Goal: Answer question/provide support: Share knowledge or assist other users

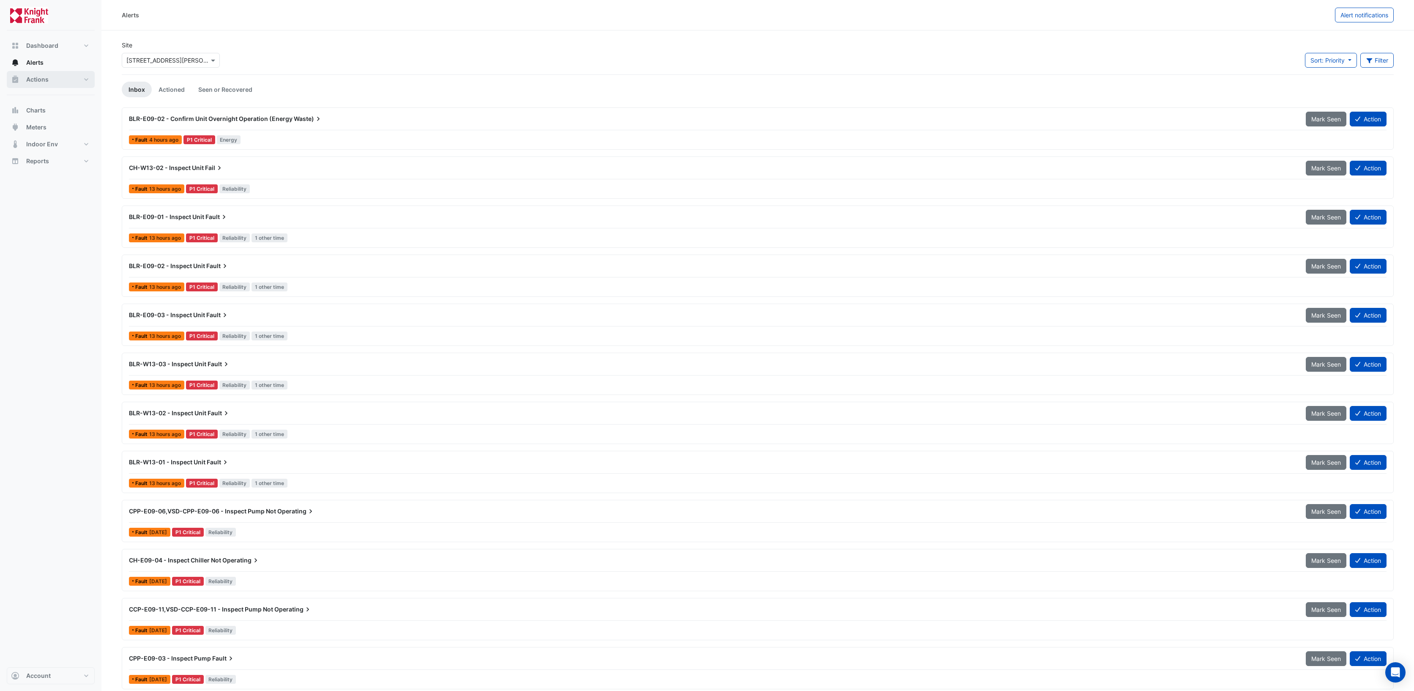
click at [36, 83] on span "Actions" at bounding box center [37, 79] width 22 height 8
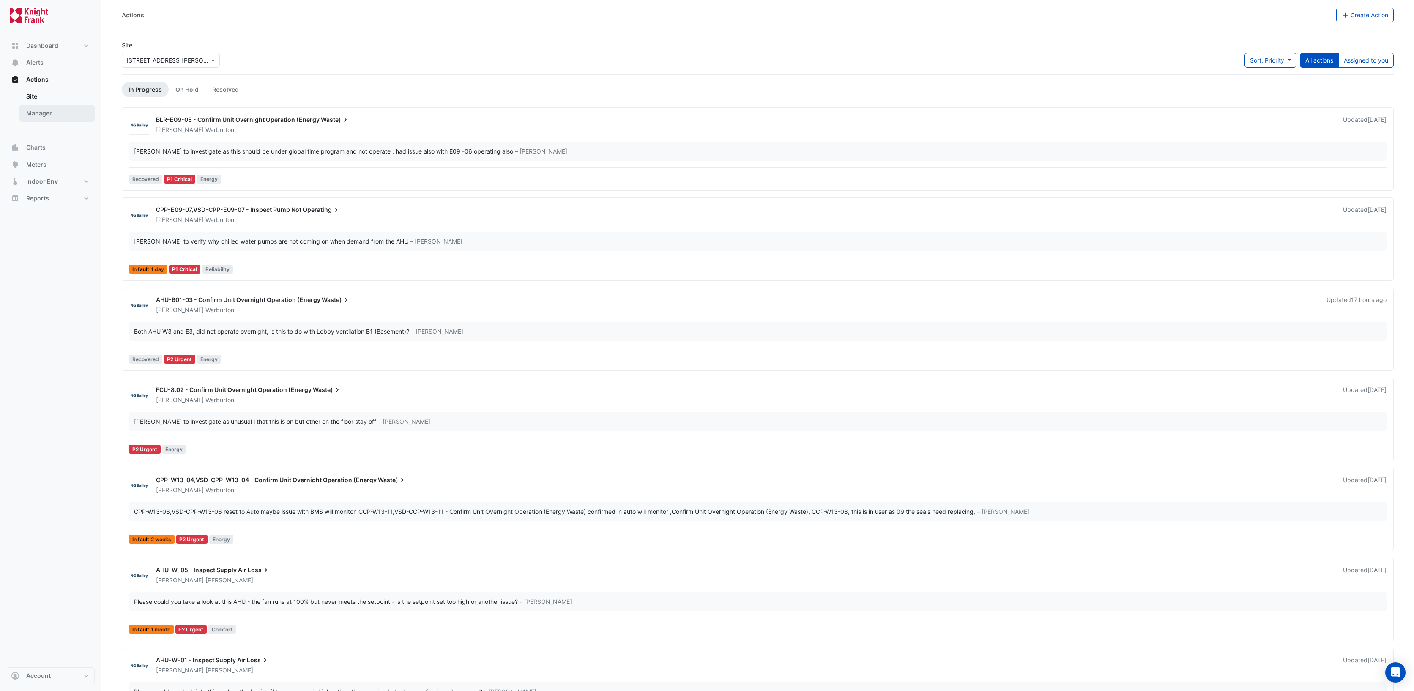
click at [66, 114] on link "Manager" at bounding box center [56, 113] width 75 height 17
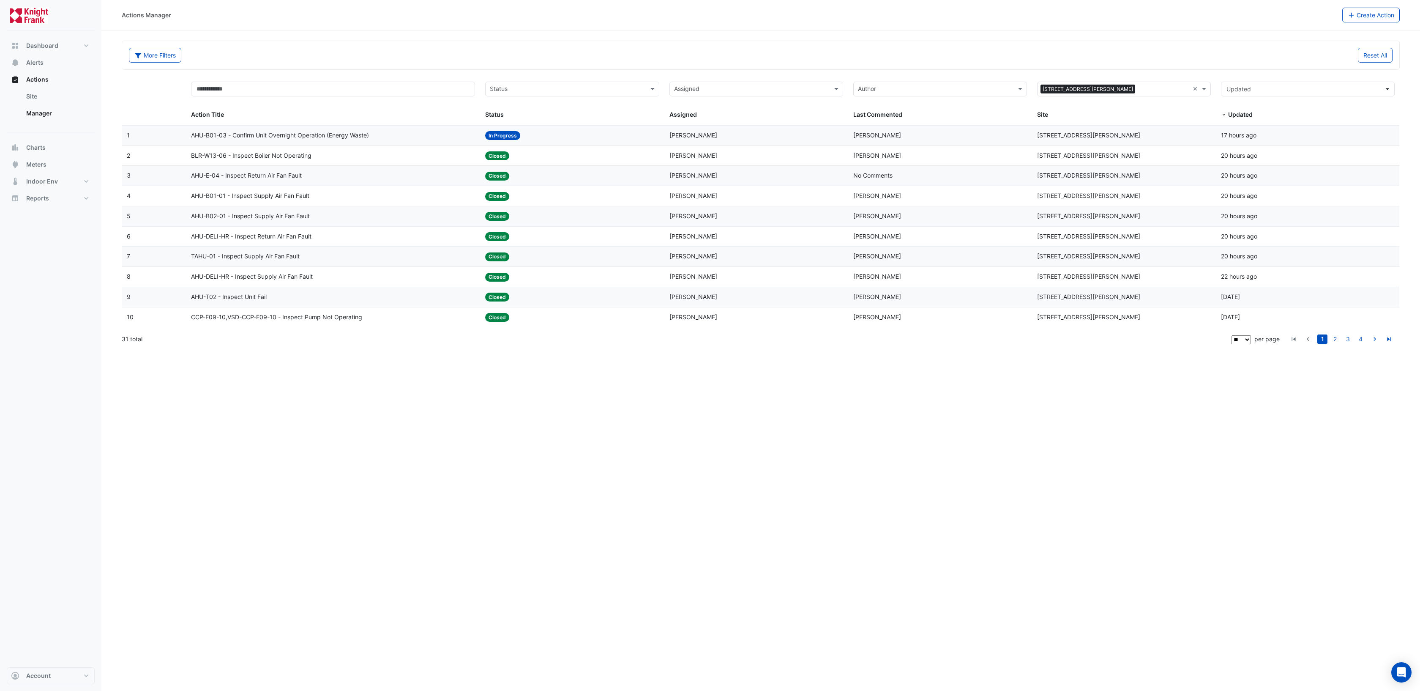
click at [1248, 340] on select "** ** ** ***" at bounding box center [1242, 339] width 20 height 9
select select "**"
click at [1252, 335] on select "** ** ** ***" at bounding box center [1242, 339] width 20 height 9
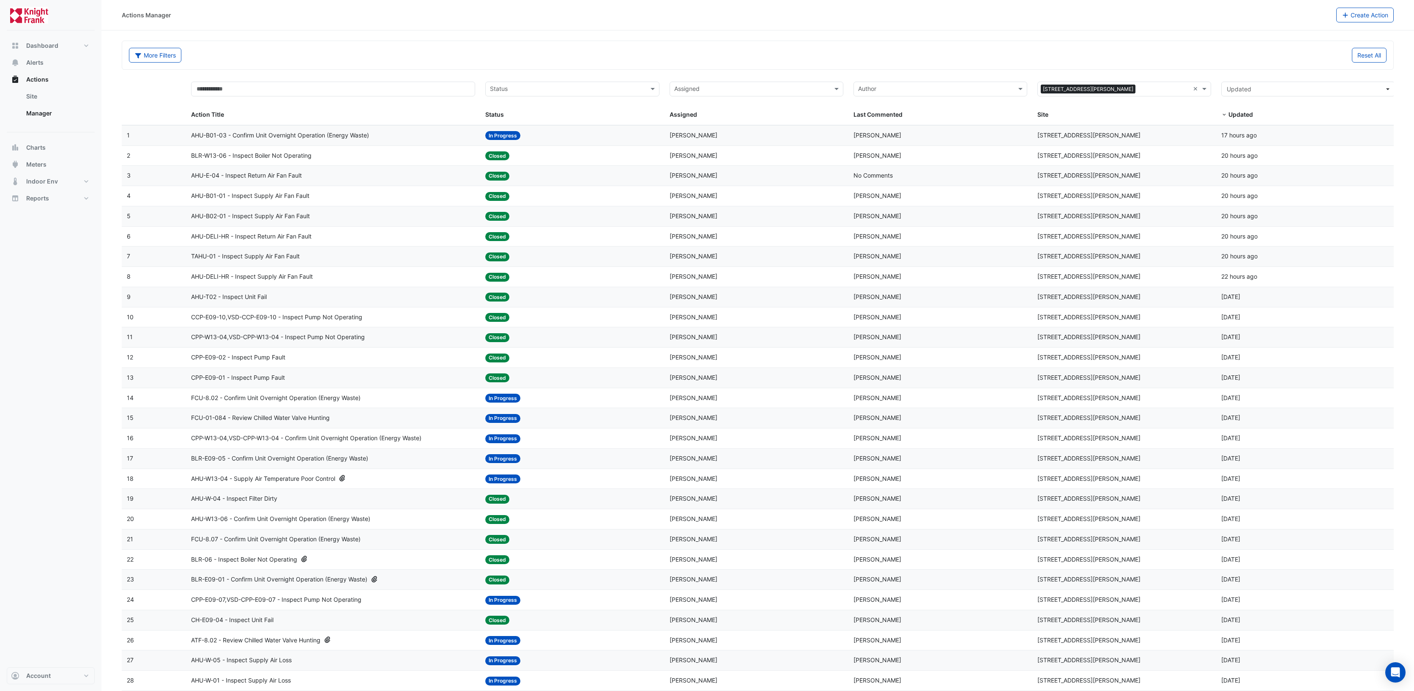
click at [290, 156] on span "BLR-W13-06 - Inspect Boiler Not Operating" at bounding box center [251, 156] width 120 height 10
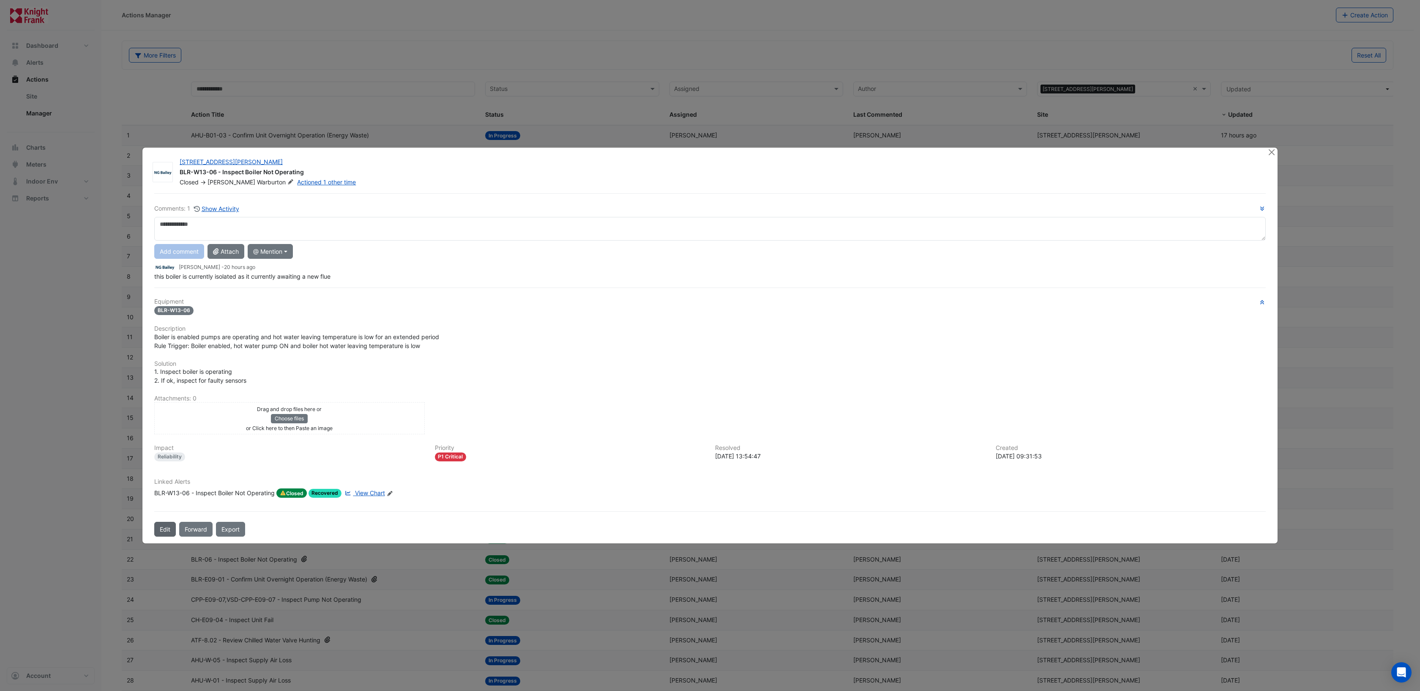
click at [169, 530] on button "Edit" at bounding box center [165, 529] width 22 height 15
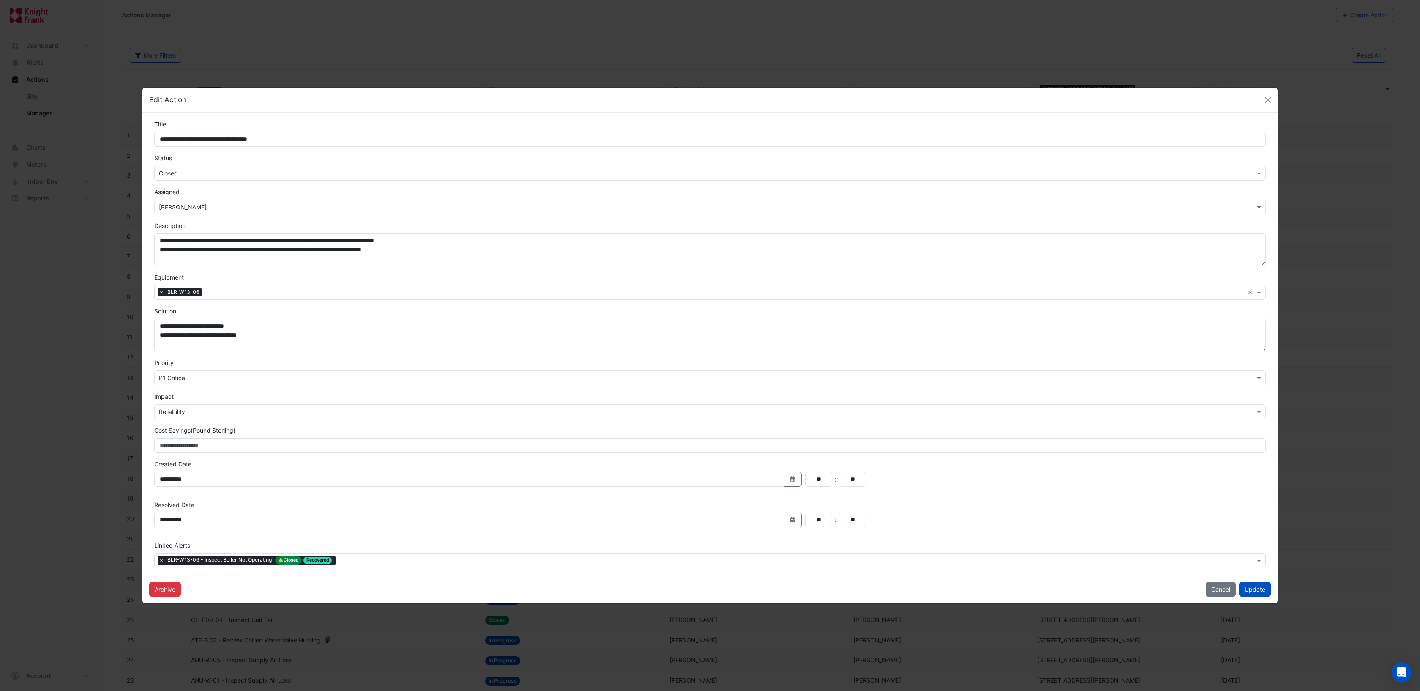
click at [205, 170] on input "text" at bounding box center [701, 173] width 1085 height 9
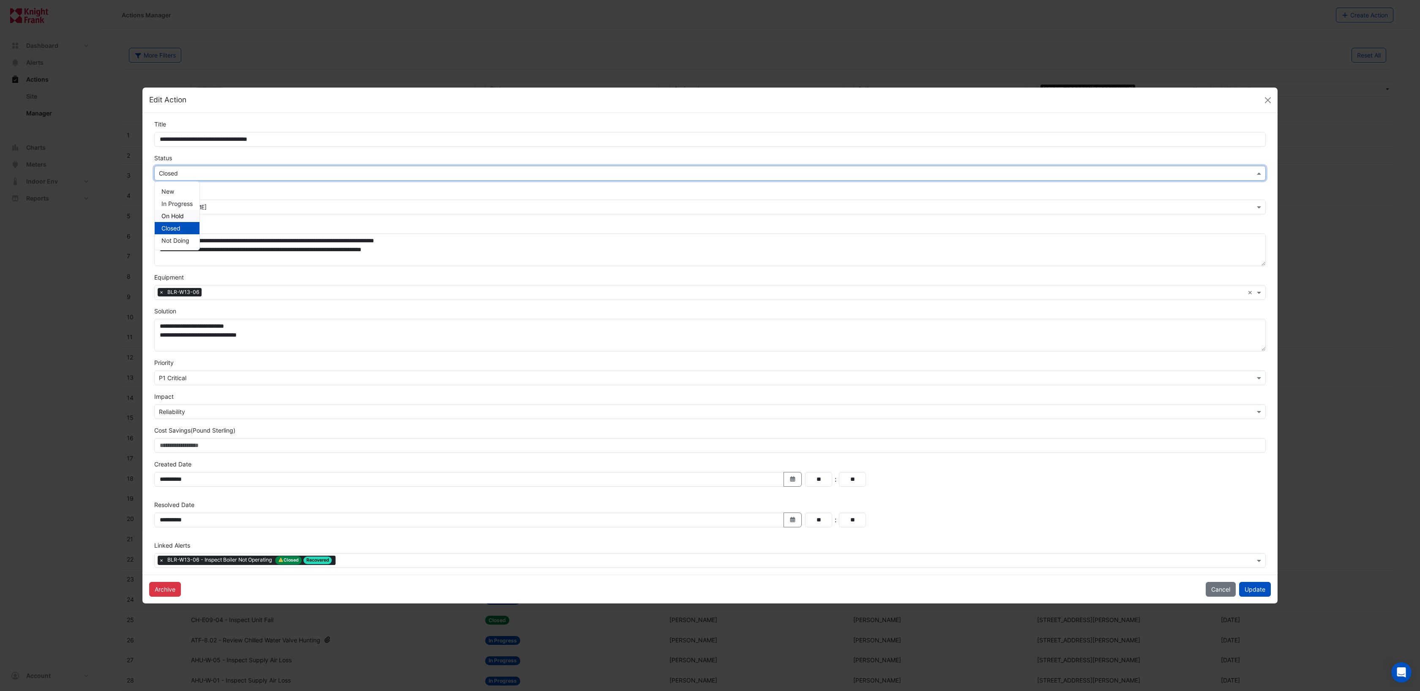
click at [179, 217] on span "On Hold" at bounding box center [172, 215] width 22 height 7
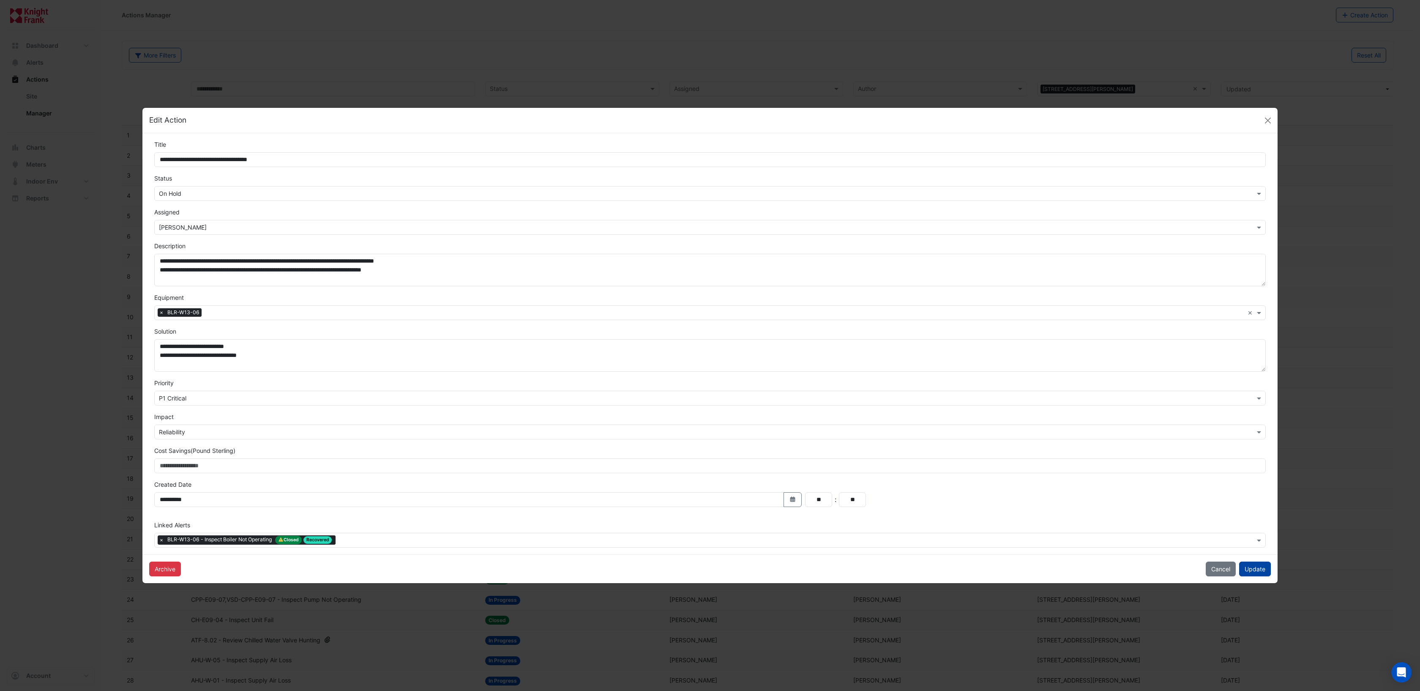
click at [1253, 567] on button "Update" at bounding box center [1255, 568] width 32 height 15
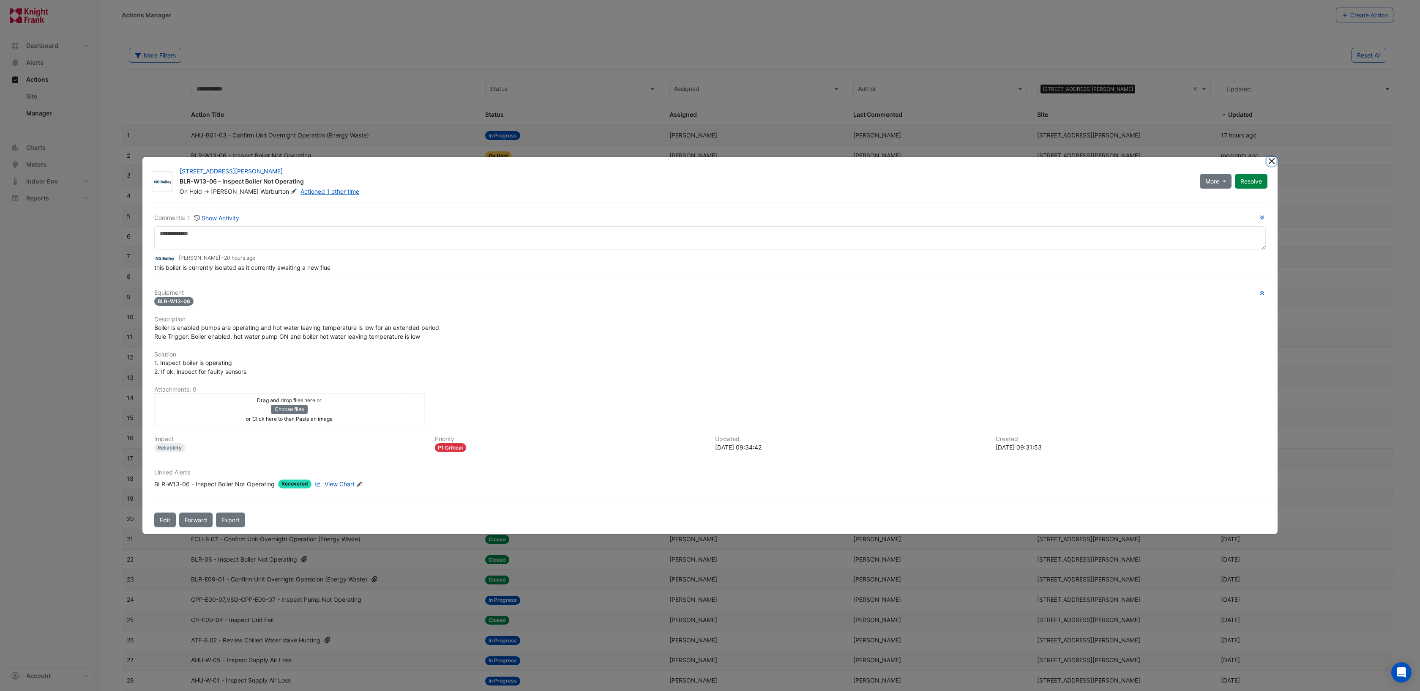
click at [1274, 163] on button "Close" at bounding box center [1271, 161] width 9 height 9
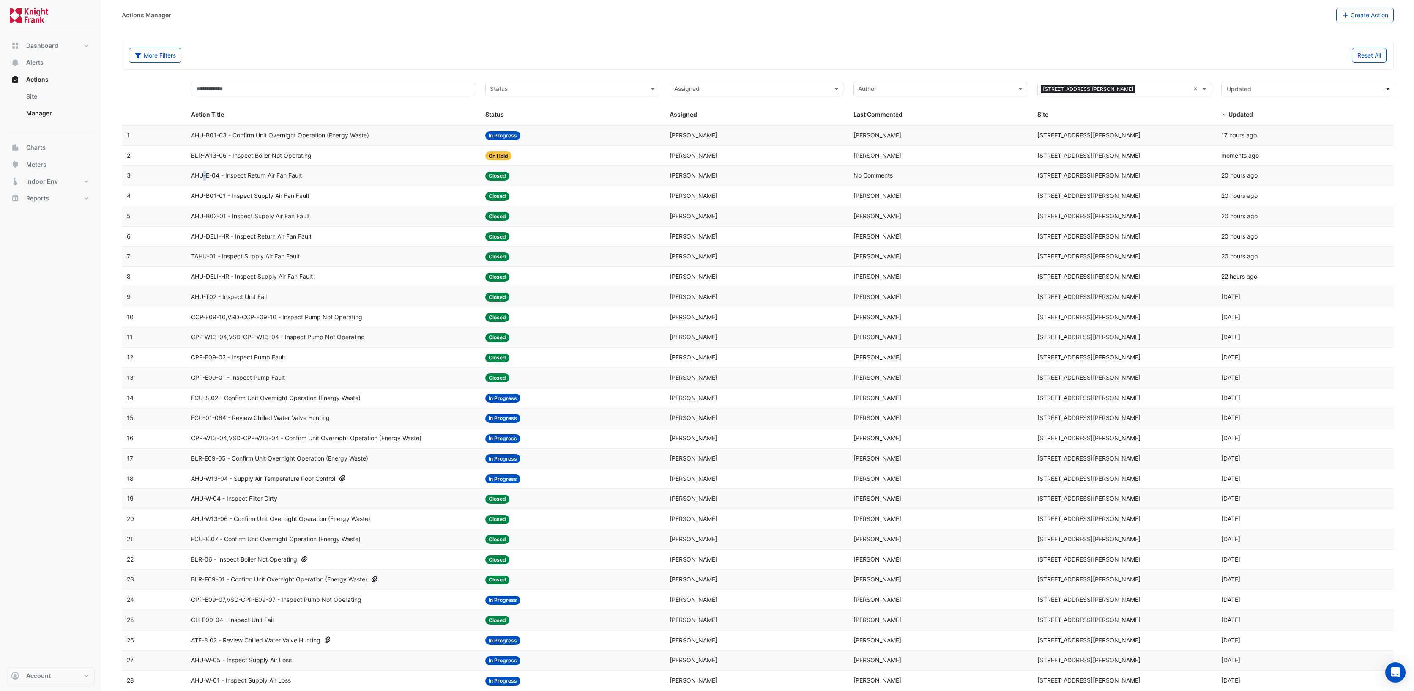
click at [208, 176] on span "AHU-E-04 - Inspect Return Air Fan Fault" at bounding box center [246, 176] width 111 height 10
drag, startPoint x: 256, startPoint y: 175, endPoint x: 255, endPoint y: 186, distance: 10.6
click at [255, 183] on datatable-body-cell "Action Title: AHU-E-04 - Inspect Return Air Fan Fault" at bounding box center [333, 176] width 294 height 20
click at [253, 195] on span "AHU-B01-01 - Inspect Supply Air Fan Fault" at bounding box center [250, 196] width 118 height 10
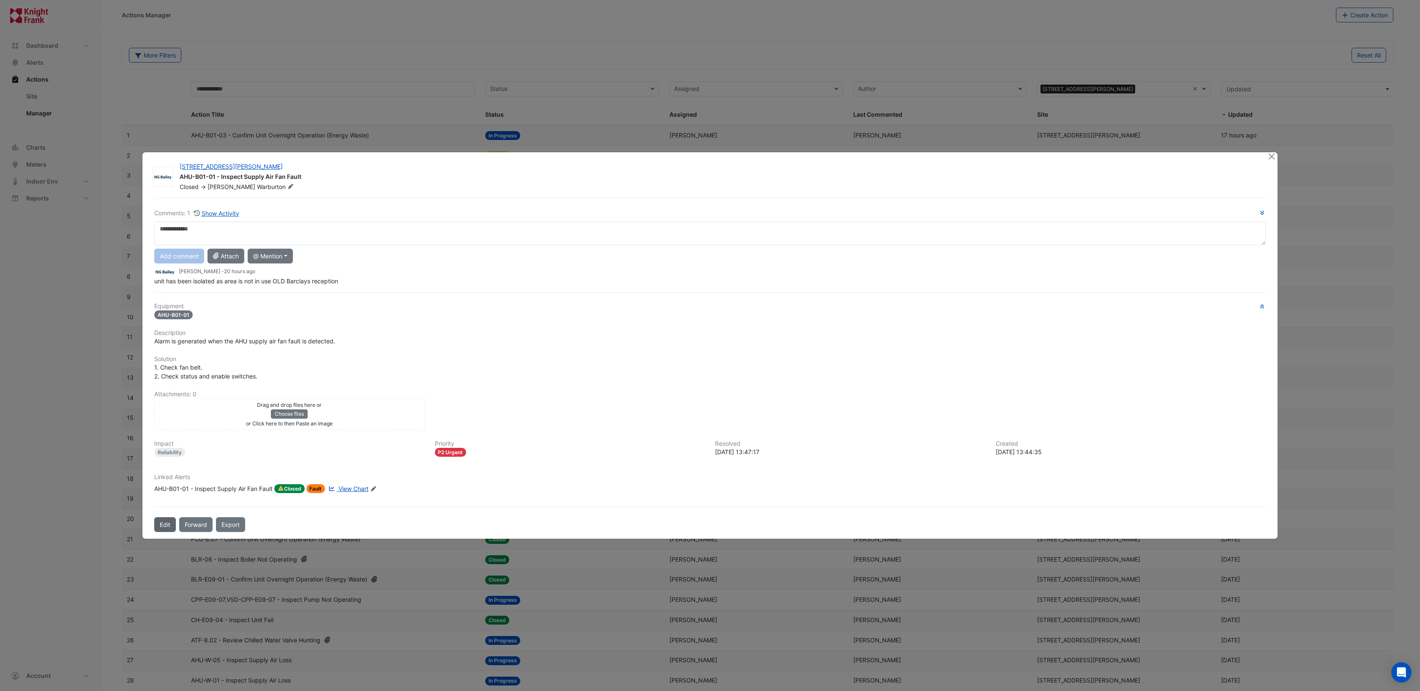
click at [164, 519] on button "Edit" at bounding box center [165, 524] width 22 height 15
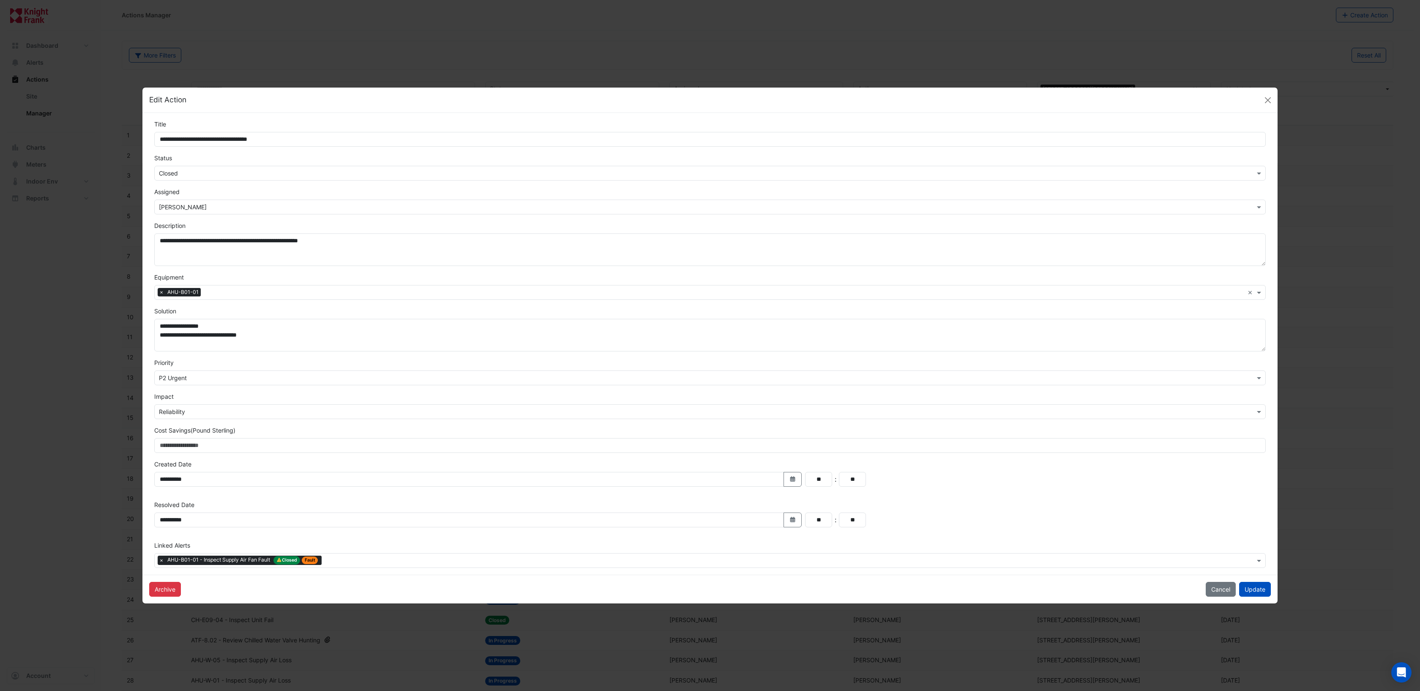
click at [218, 166] on div "× Closed" at bounding box center [710, 173] width 1112 height 15
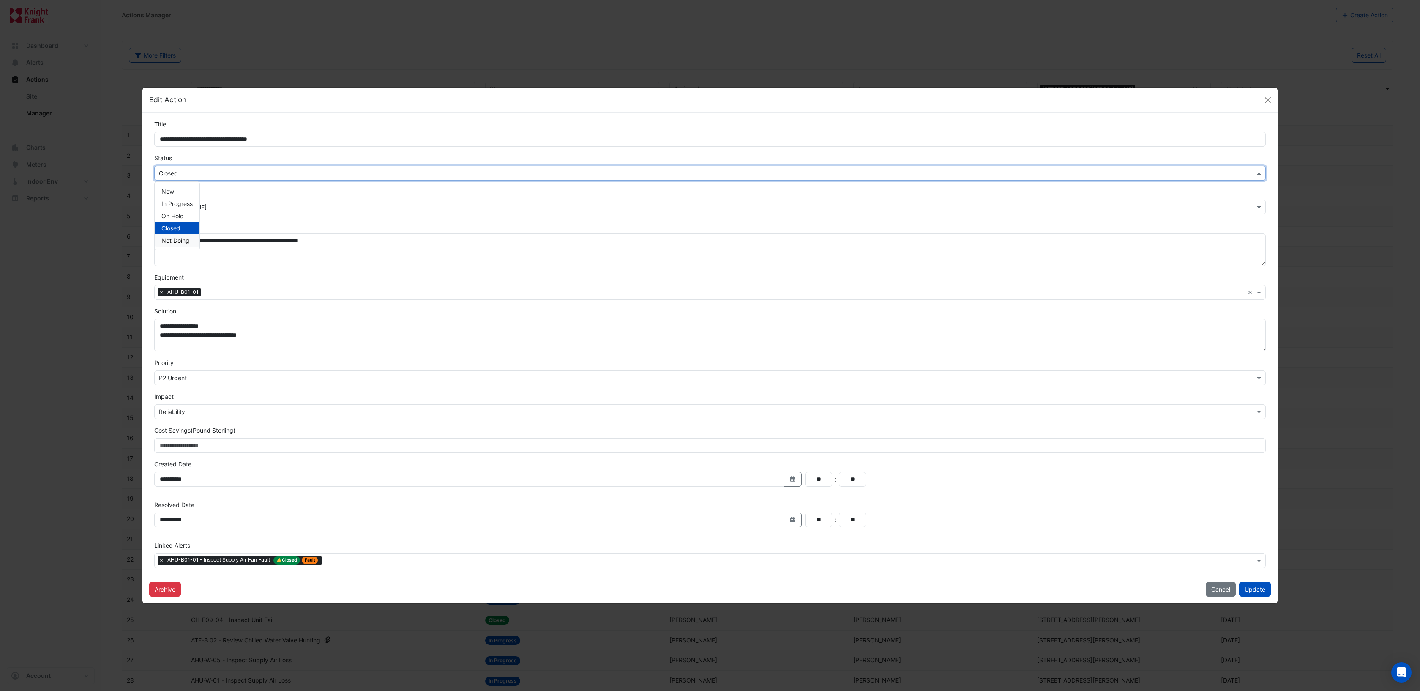
click at [180, 240] on span "Not Doing" at bounding box center [175, 240] width 28 height 7
click at [224, 170] on input "text" at bounding box center [701, 173] width 1085 height 9
click at [165, 241] on span "Not Doing" at bounding box center [175, 240] width 28 height 7
click at [1258, 590] on button "Update" at bounding box center [1255, 589] width 32 height 15
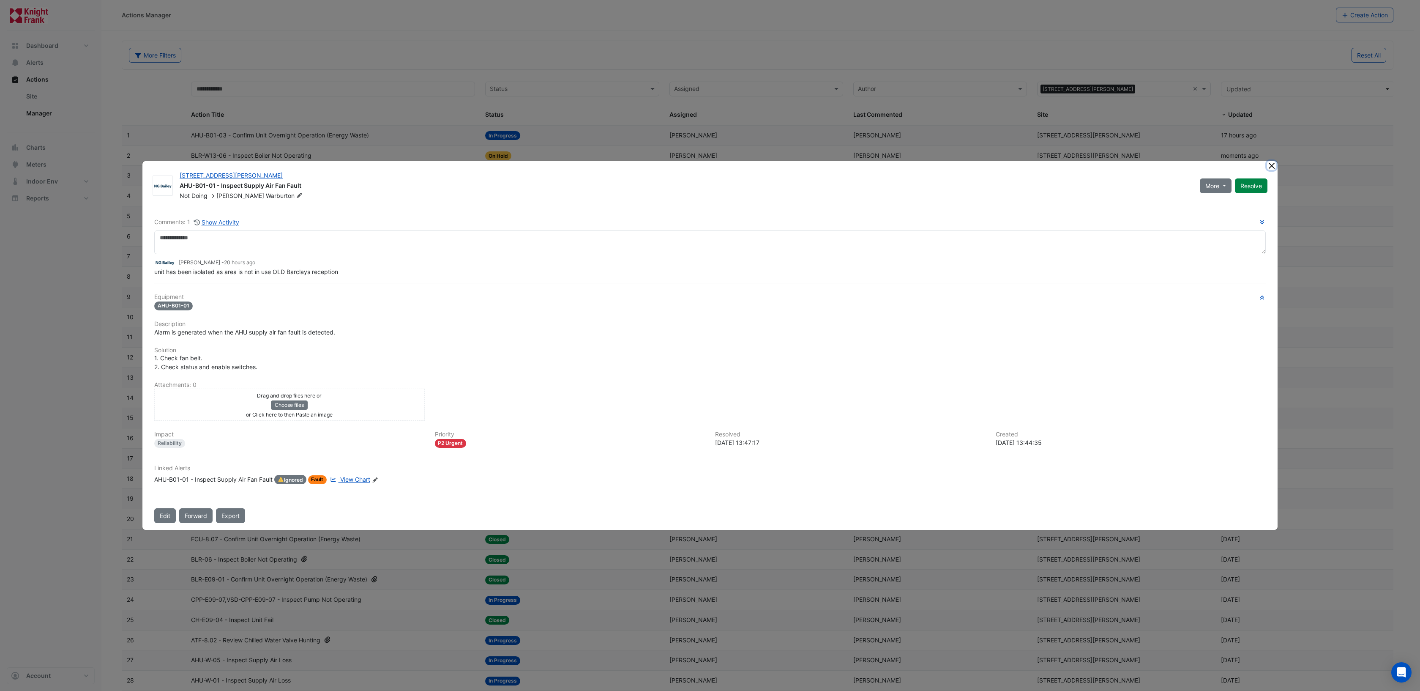
click at [1271, 168] on button "Close" at bounding box center [1271, 165] width 9 height 9
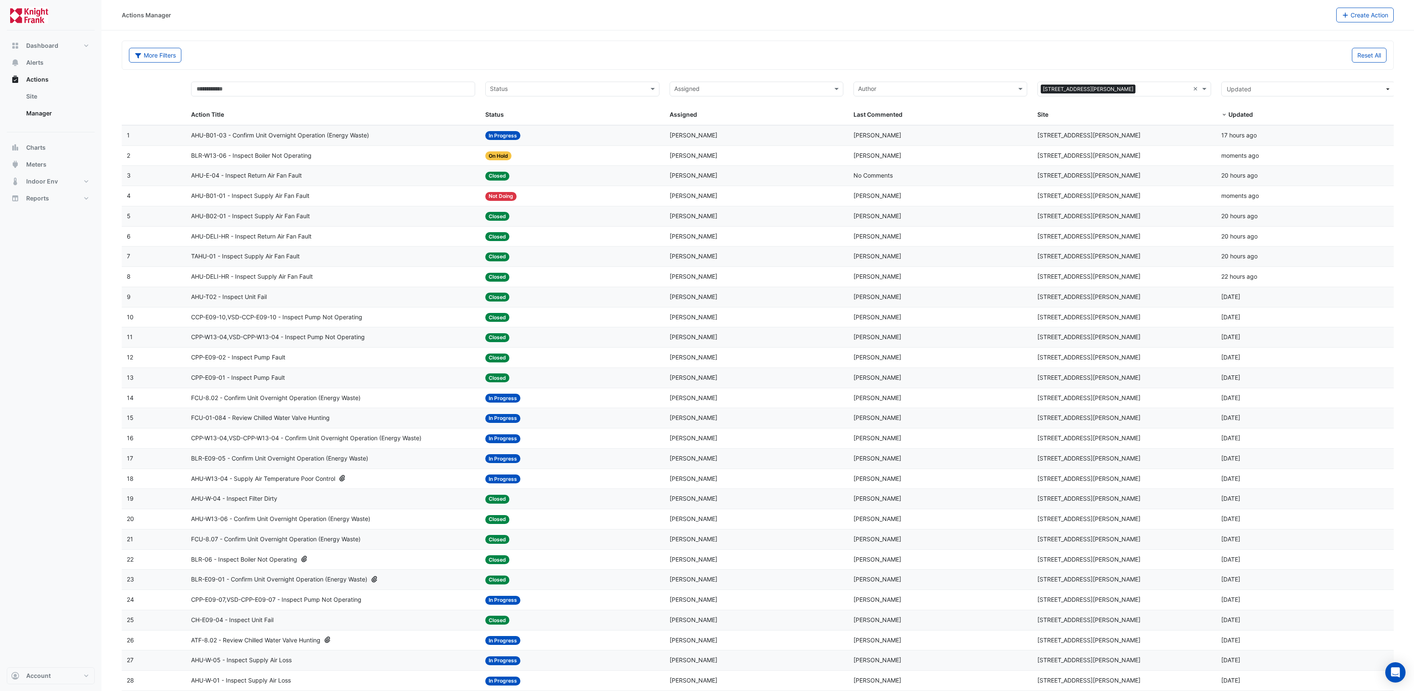
click at [229, 216] on span "AHU-B02-01 - Inspect Supply Air Fan Fault" at bounding box center [250, 216] width 119 height 10
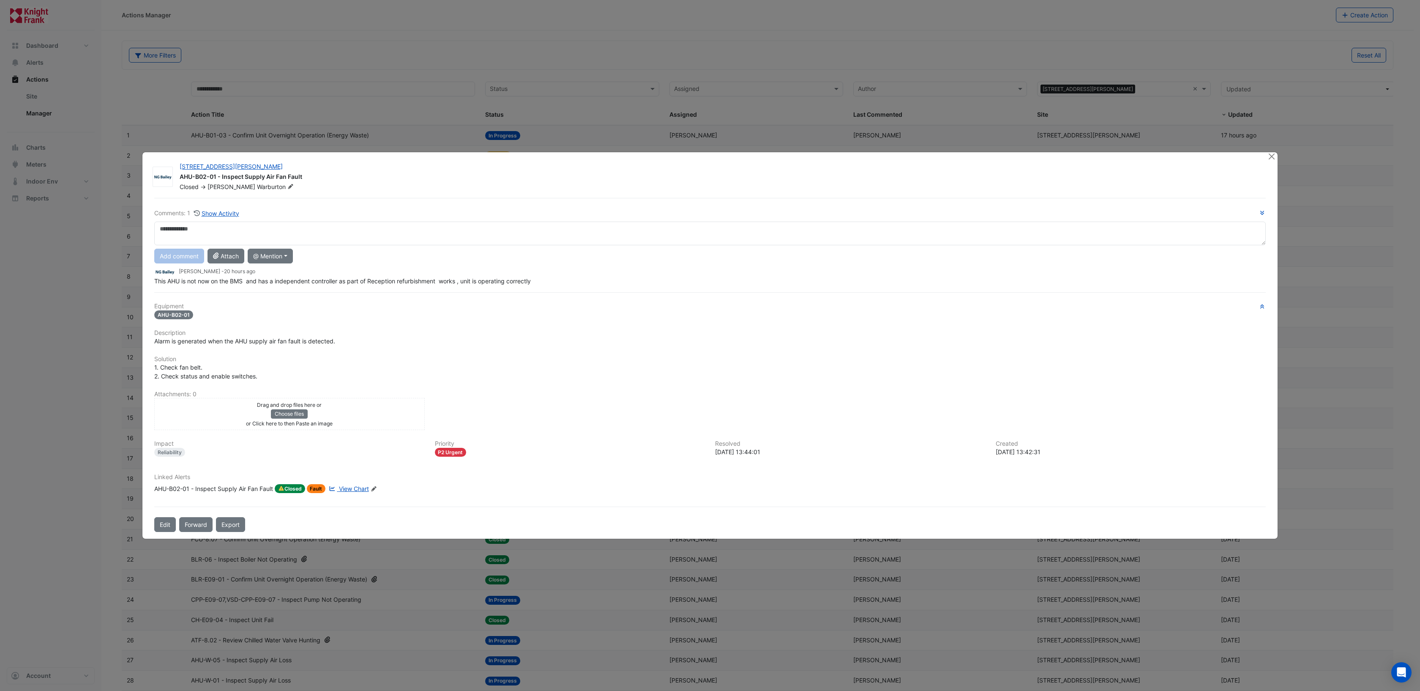
click at [350, 491] on span "View Chart" at bounding box center [354, 488] width 30 height 7
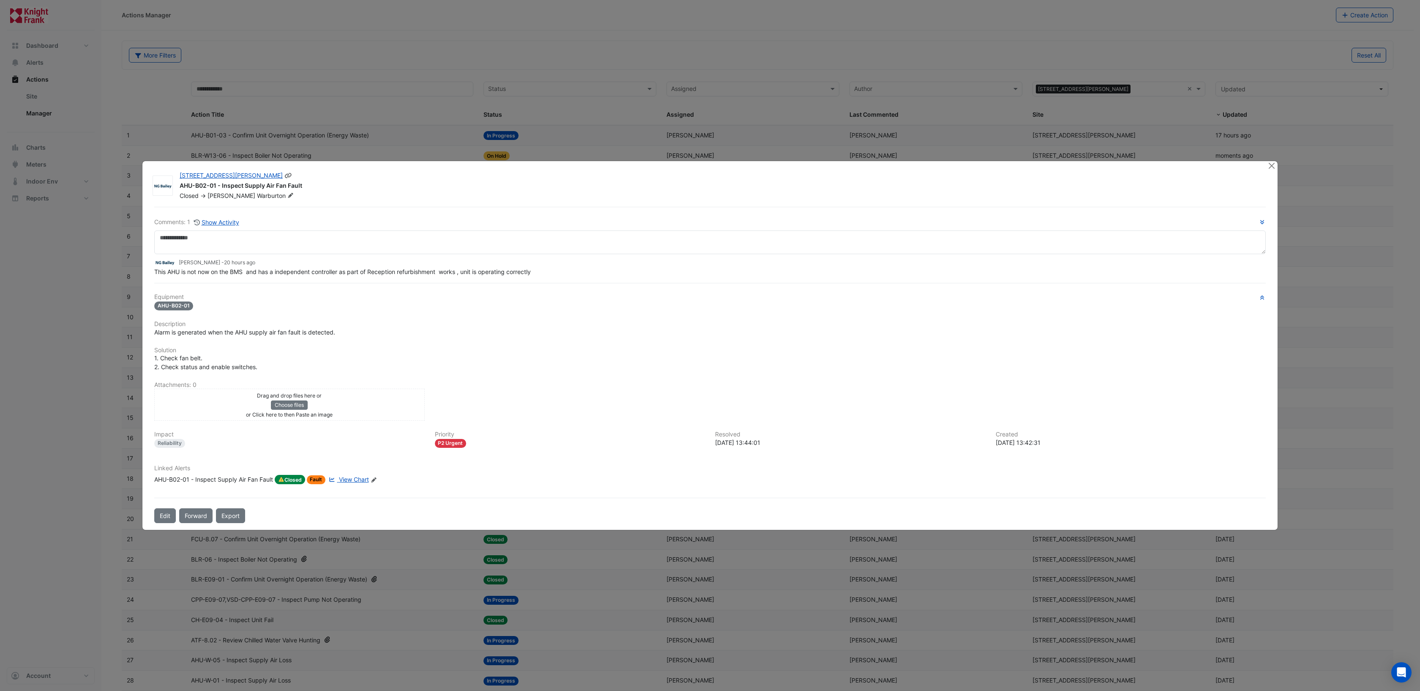
click at [363, 182] on div "AHU-B02-01 - Inspect Supply Air Fan Fault" at bounding box center [719, 186] width 1078 height 10
click at [172, 511] on button "Edit" at bounding box center [165, 515] width 22 height 15
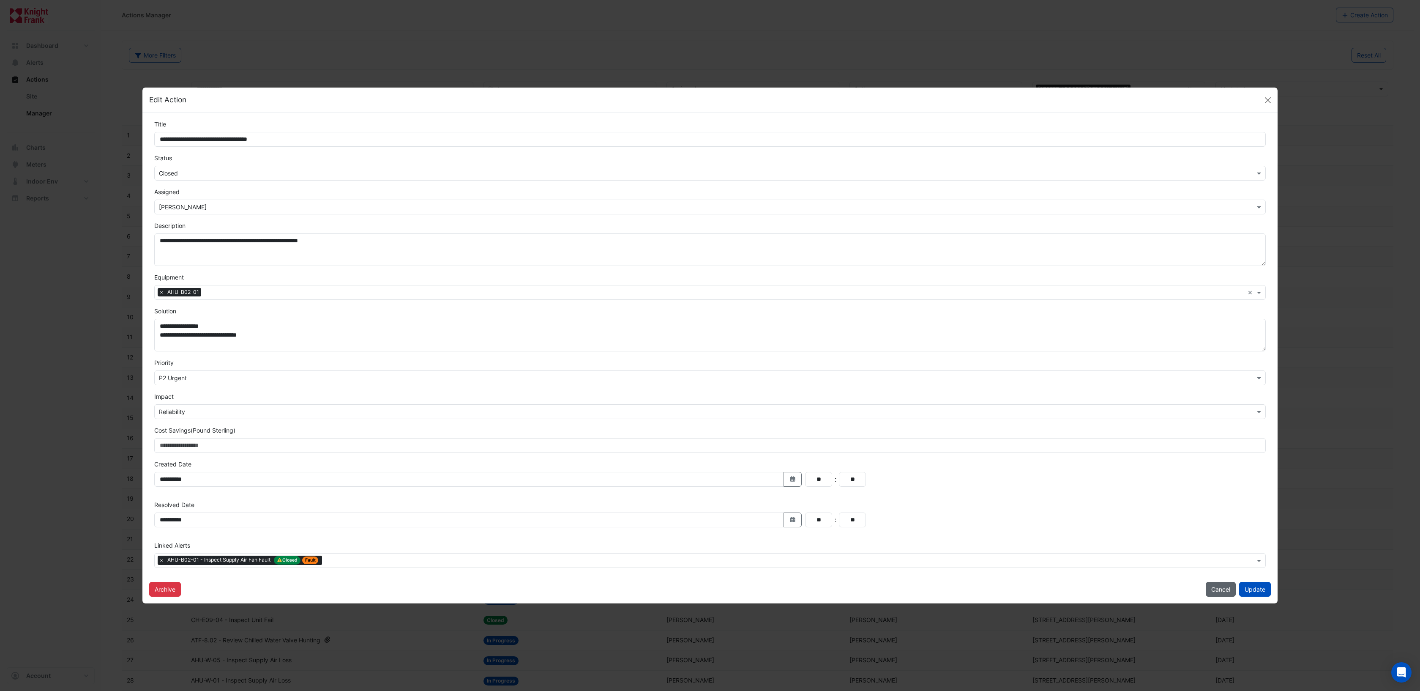
click at [1224, 586] on button "Cancel" at bounding box center [1221, 589] width 30 height 15
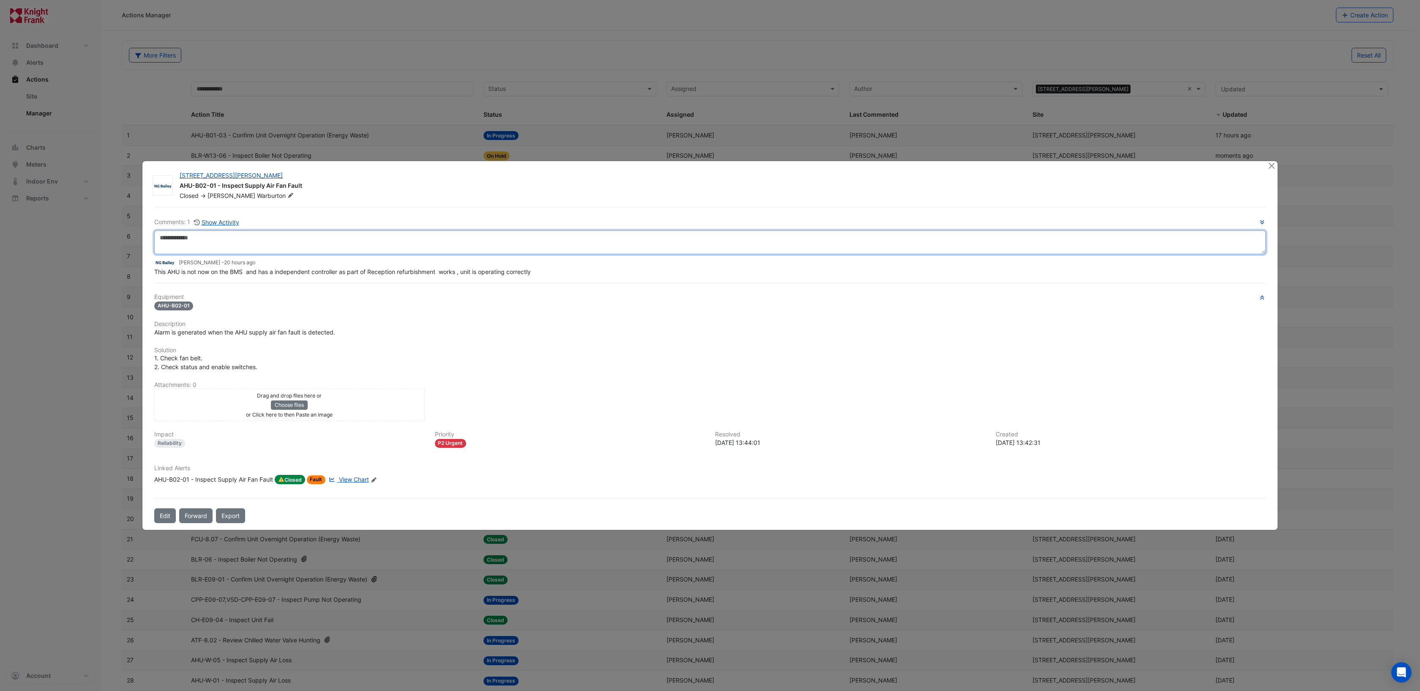
click at [198, 245] on textarea at bounding box center [710, 242] width 1112 height 24
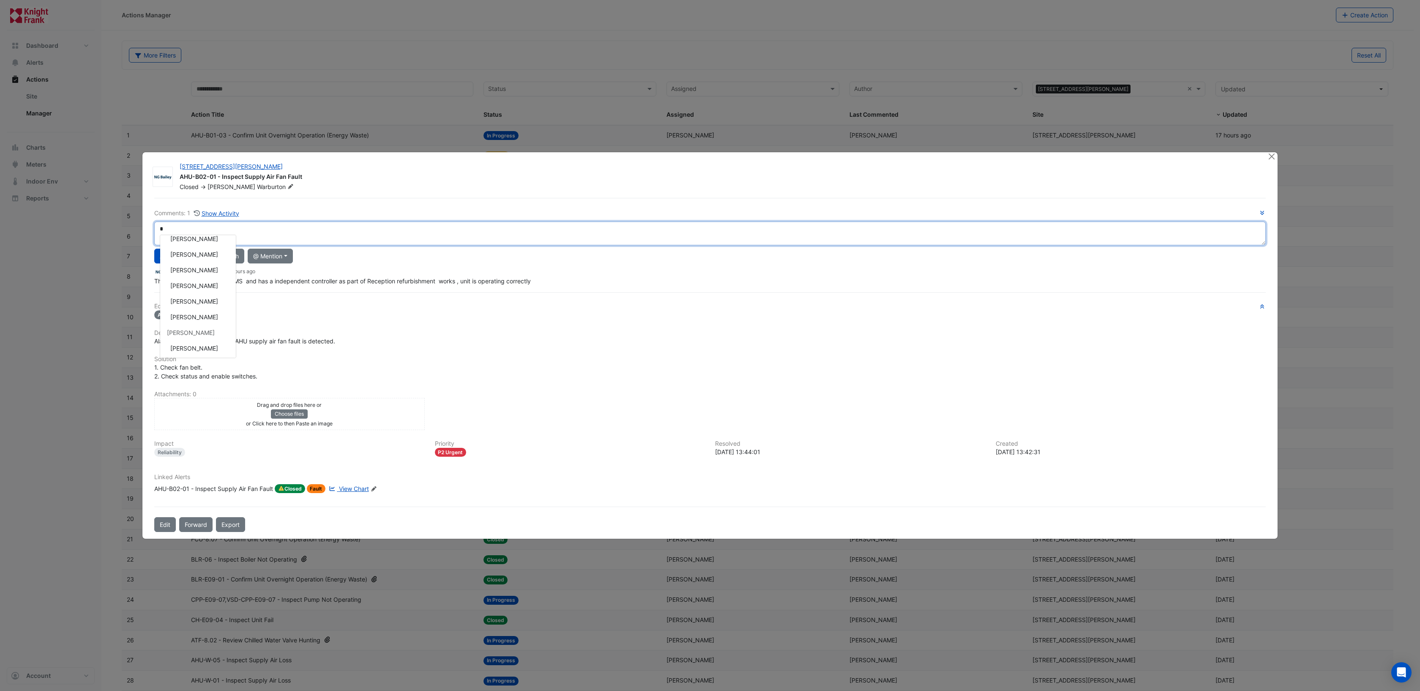
scroll to position [134, 0]
type textarea "*"
click at [191, 225] on textarea "*" at bounding box center [710, 233] width 1112 height 24
type textarea "*"
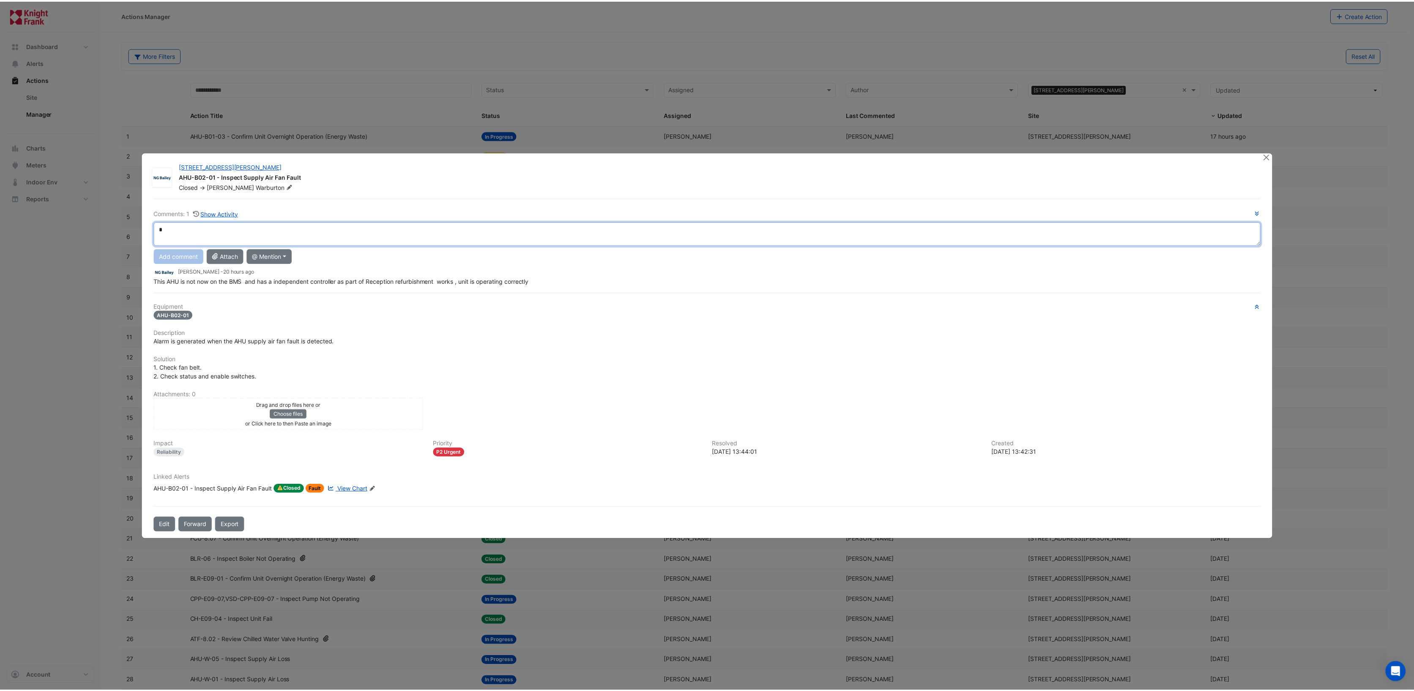
scroll to position [0, 0]
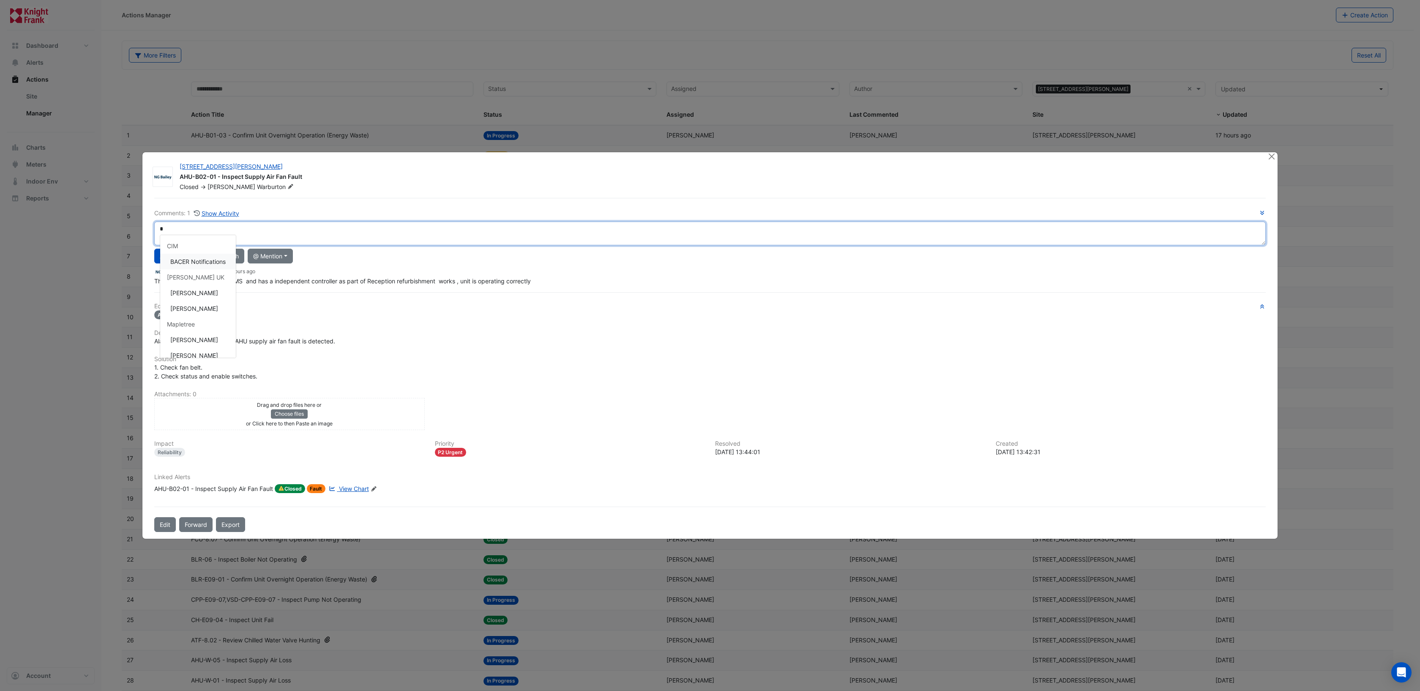
click at [181, 250] on div "CIM" at bounding box center [198, 246] width 76 height 16
click at [223, 230] on textarea "*" at bounding box center [710, 233] width 1112 height 24
click at [1274, 158] on button "Close" at bounding box center [1271, 156] width 9 height 9
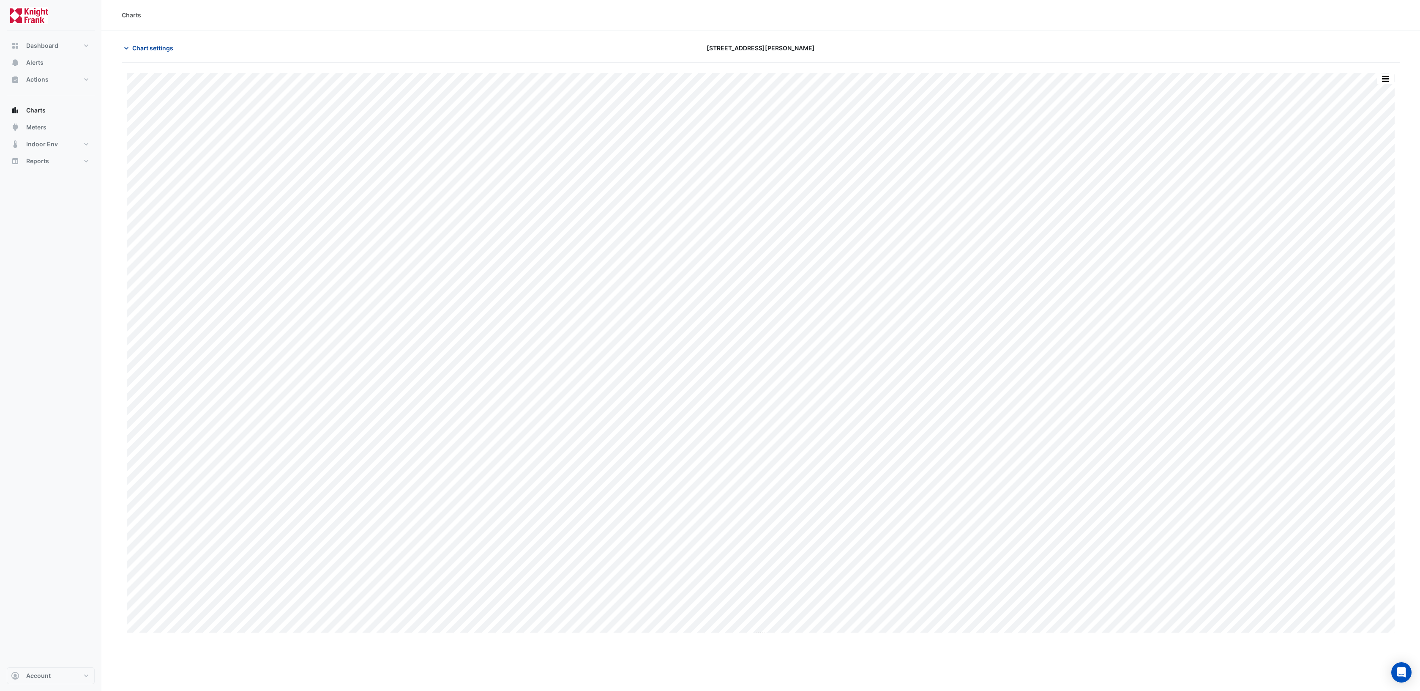
click at [154, 49] on span "Chart settings" at bounding box center [152, 48] width 41 height 9
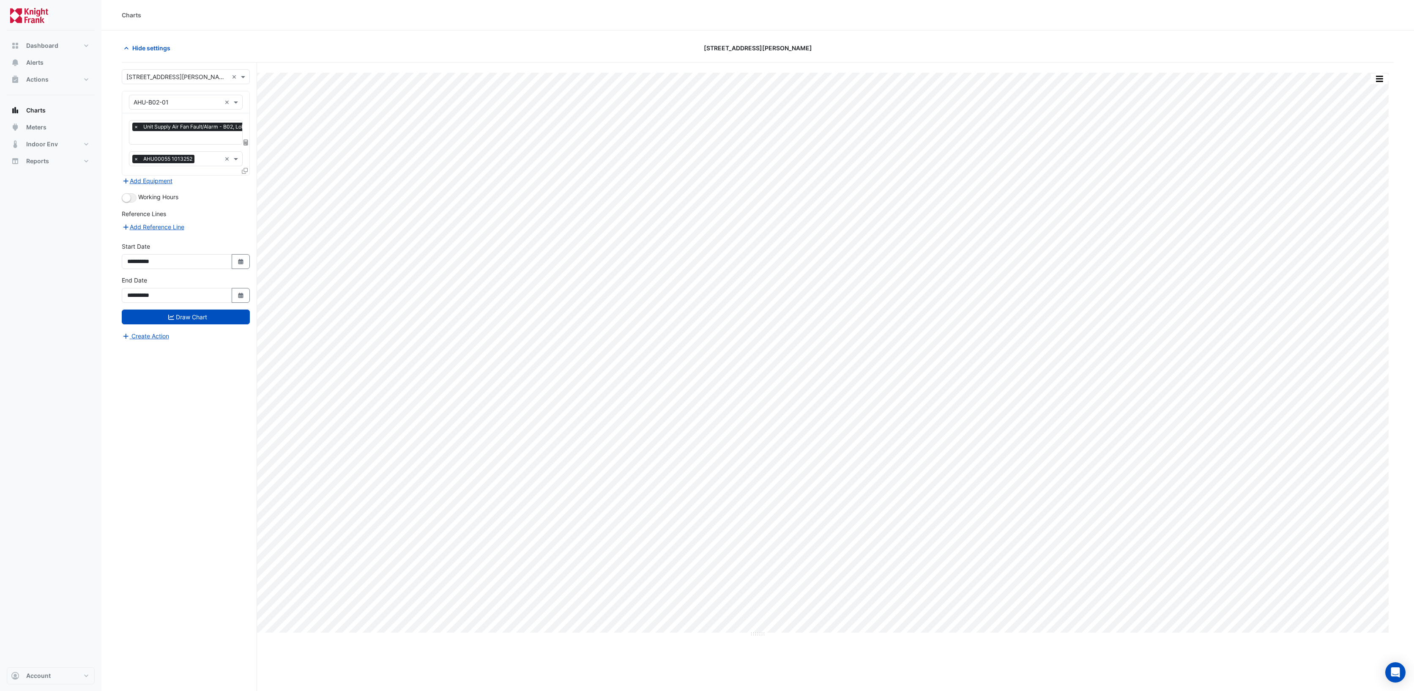
scroll to position [0, 4]
click at [182, 138] on input "text" at bounding box center [193, 138] width 128 height 9
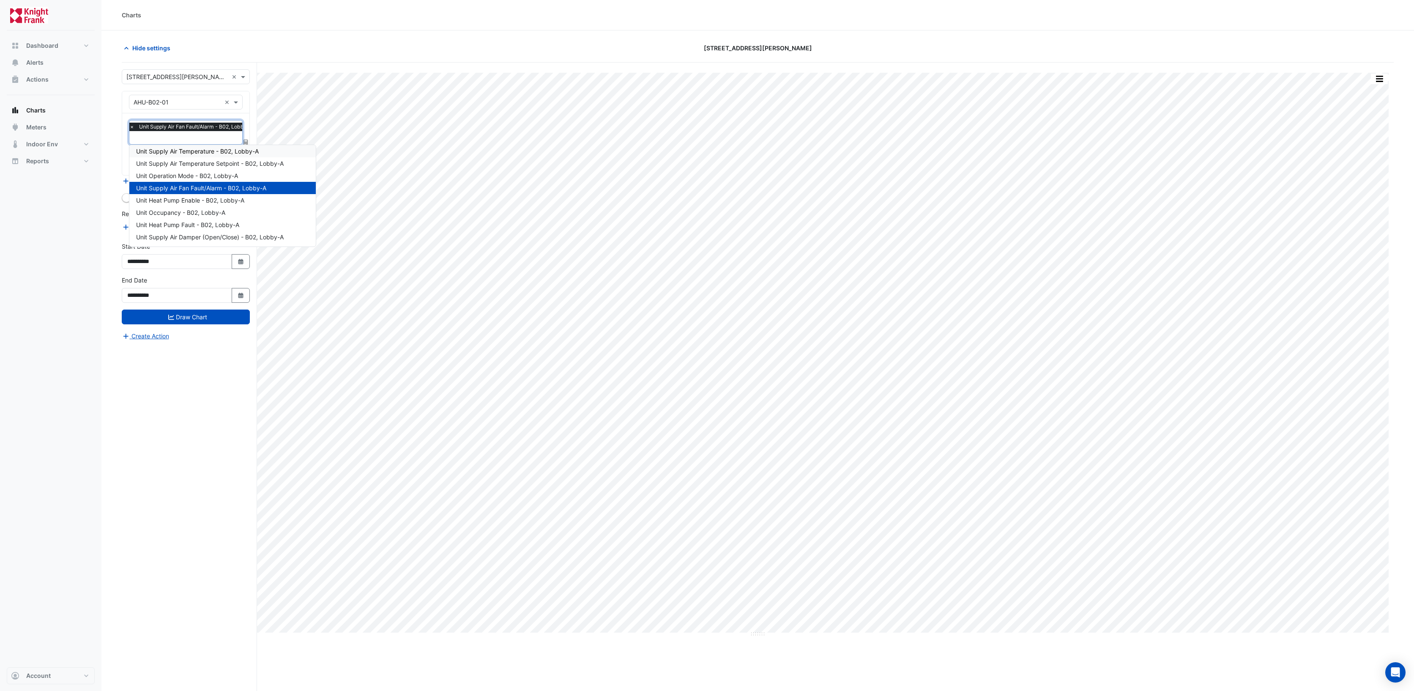
click at [235, 153] on span "Unit Supply Air Temperature - B02, Lobby-A" at bounding box center [197, 151] width 123 height 7
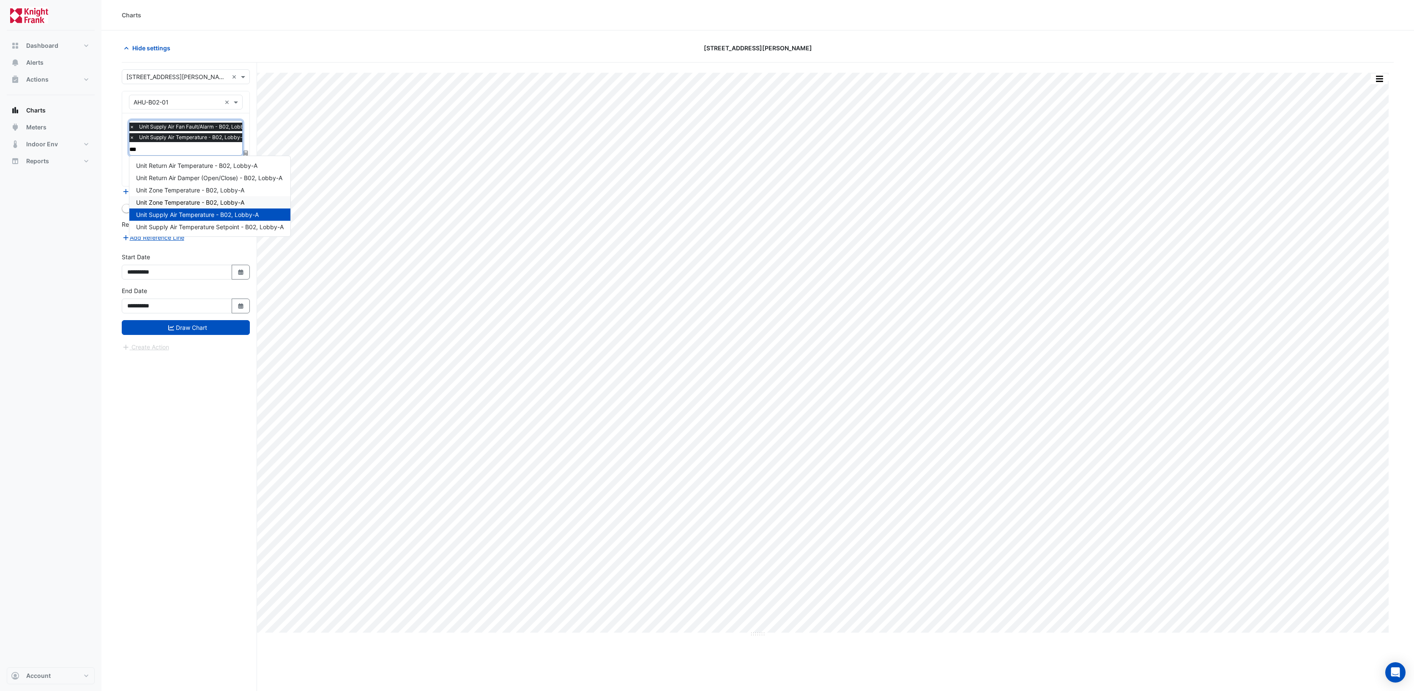
type input "****"
click at [219, 169] on div "Unit Return Air Temperature - B02, Lobby-A" at bounding box center [209, 165] width 160 height 12
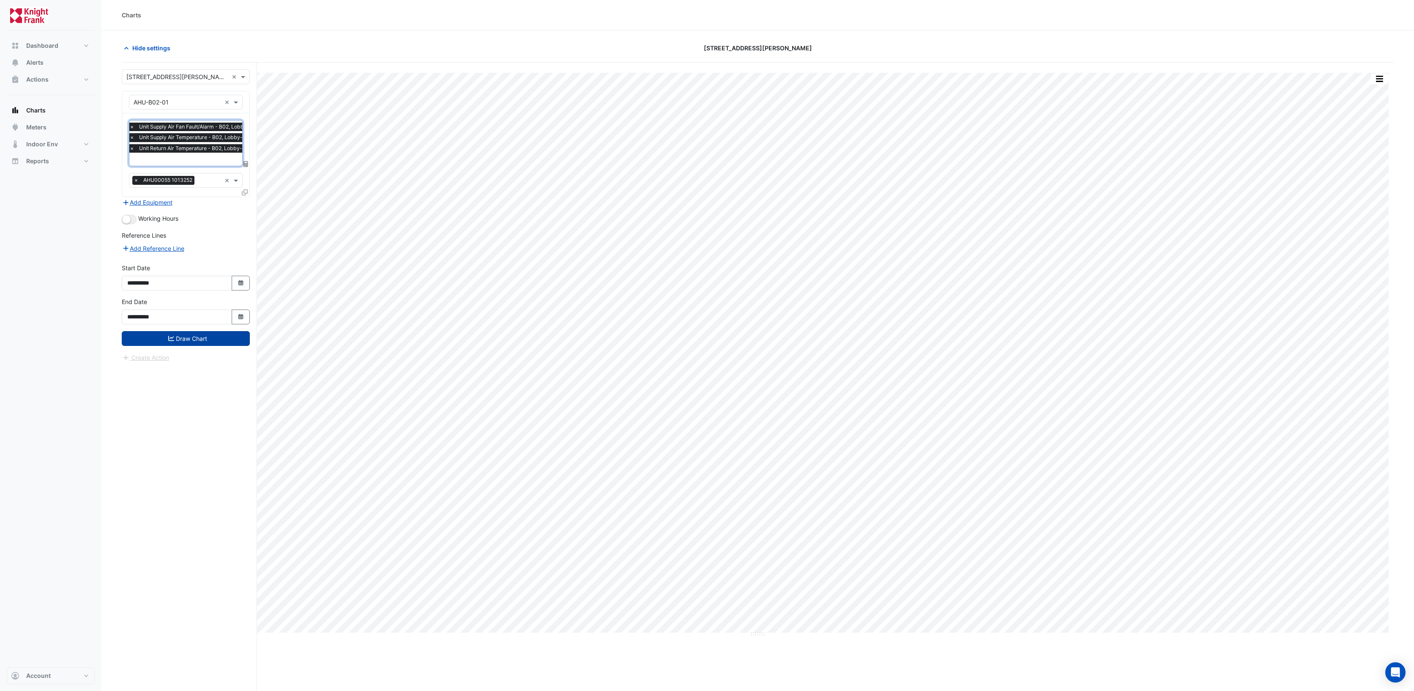
click at [175, 333] on button "Draw Chart" at bounding box center [186, 338] width 128 height 15
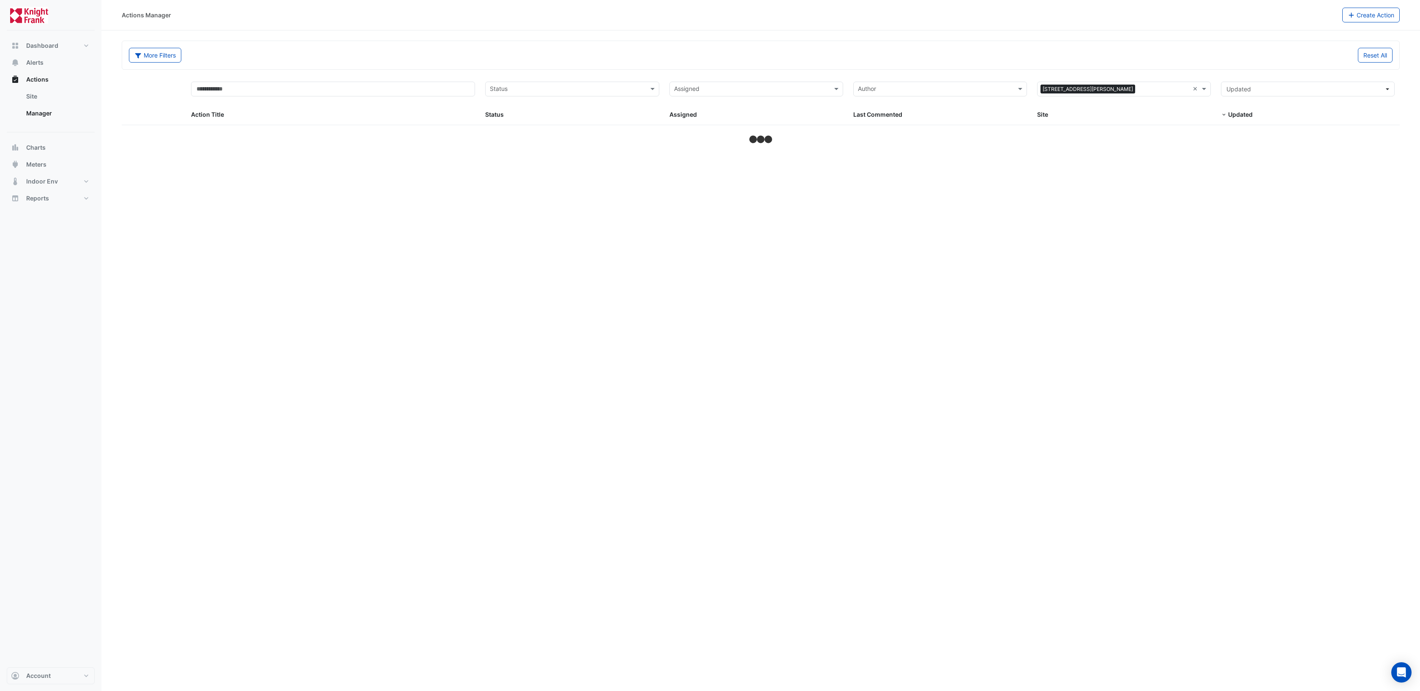
select select "**"
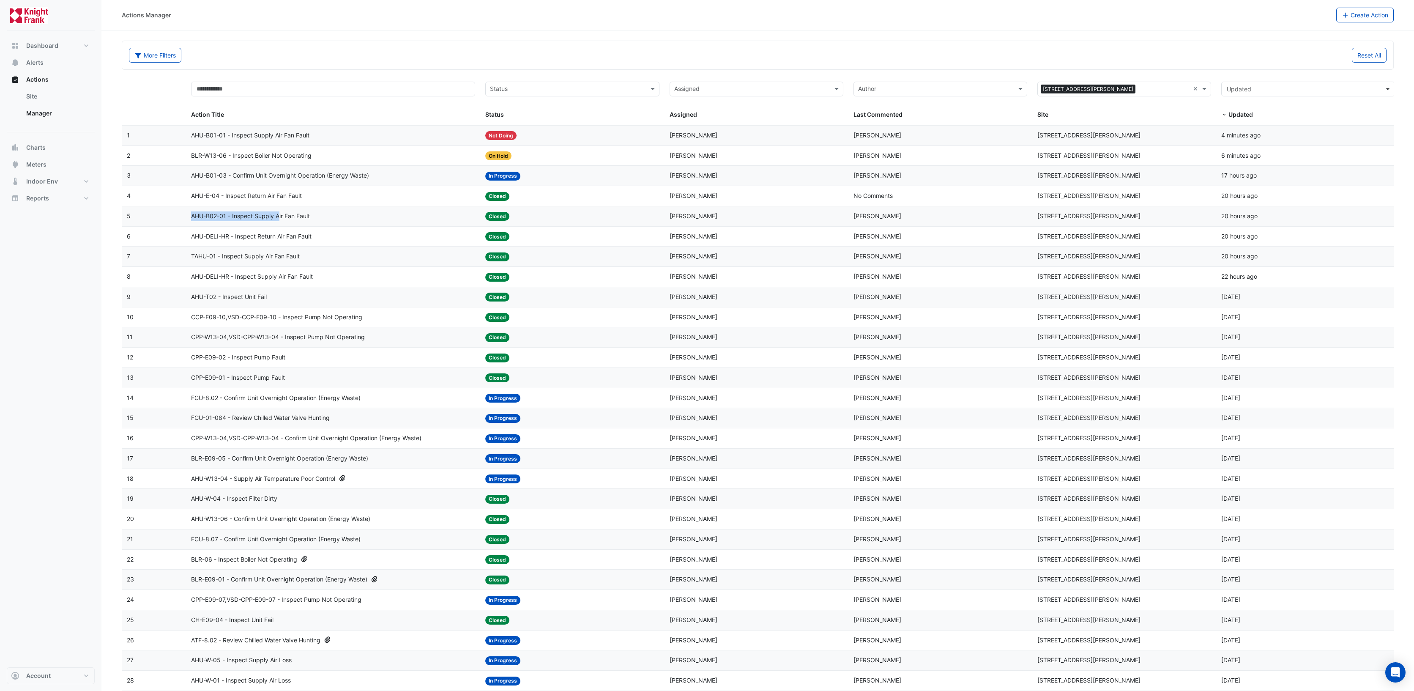
drag, startPoint x: 279, startPoint y: 216, endPoint x: 283, endPoint y: 210, distance: 6.7
click at [283, 210] on datatable-body-cell "Action Title: AHU-B02-01 - Inspect Supply Air Fan Fault" at bounding box center [333, 216] width 294 height 20
click at [276, 218] on span "AHU-B02-01 - Inspect Supply Air Fan Fault" at bounding box center [250, 216] width 119 height 10
click at [249, 216] on span "AHU-B02-01 - Inspect Supply Air Fan Fault" at bounding box center [250, 216] width 119 height 10
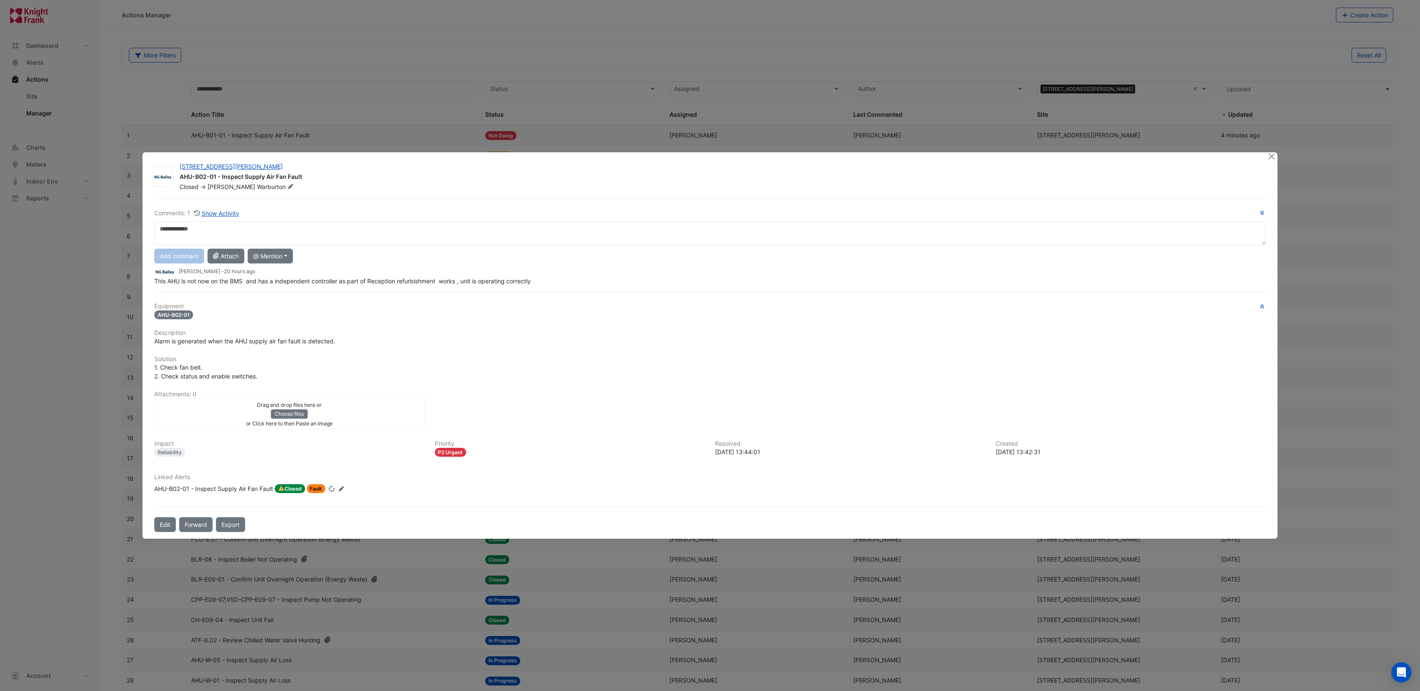
click at [198, 230] on textarea at bounding box center [710, 233] width 1112 height 24
click at [194, 277] on div "**********" at bounding box center [710, 246] width 1112 height 77
type textarea "**********"
click at [188, 254] on button "Add comment" at bounding box center [179, 256] width 50 height 15
click at [1276, 159] on button "Close" at bounding box center [1271, 156] width 9 height 9
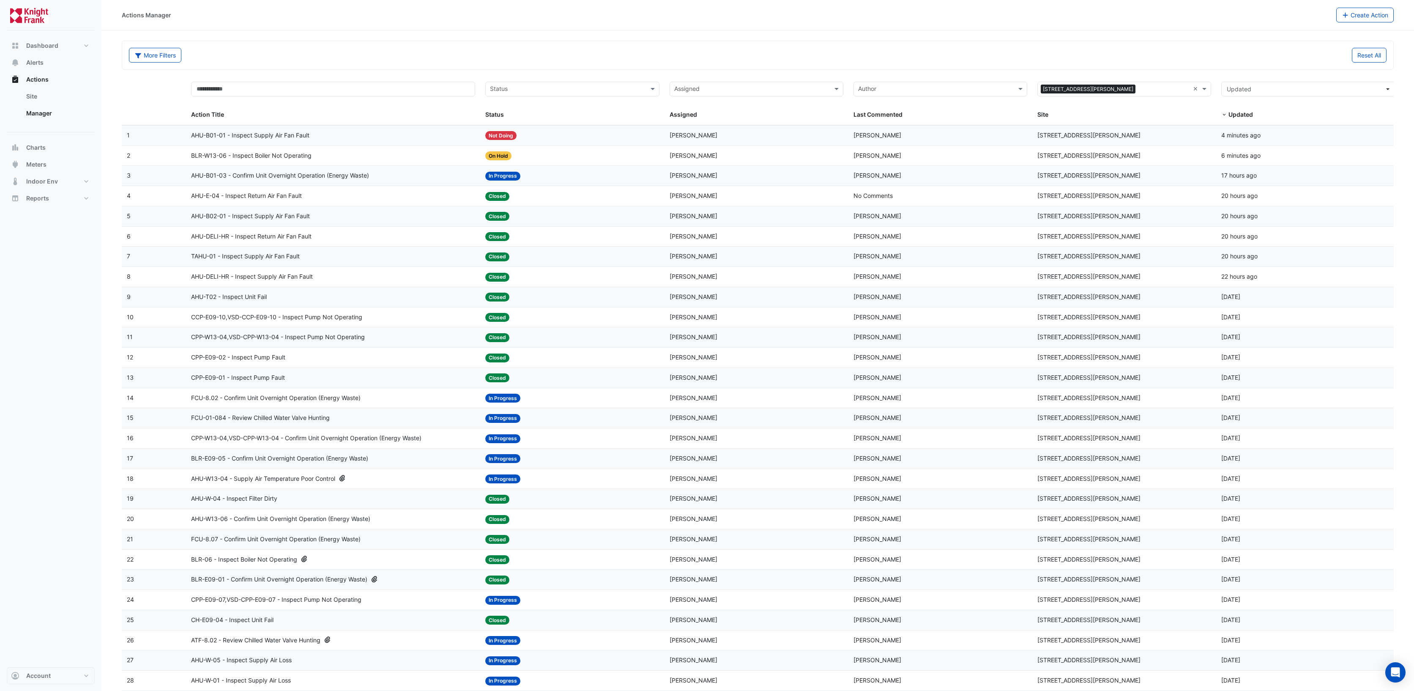
click at [272, 235] on span "AHU-DELI-HR - Inspect Return Air Fan Fault" at bounding box center [251, 237] width 120 height 10
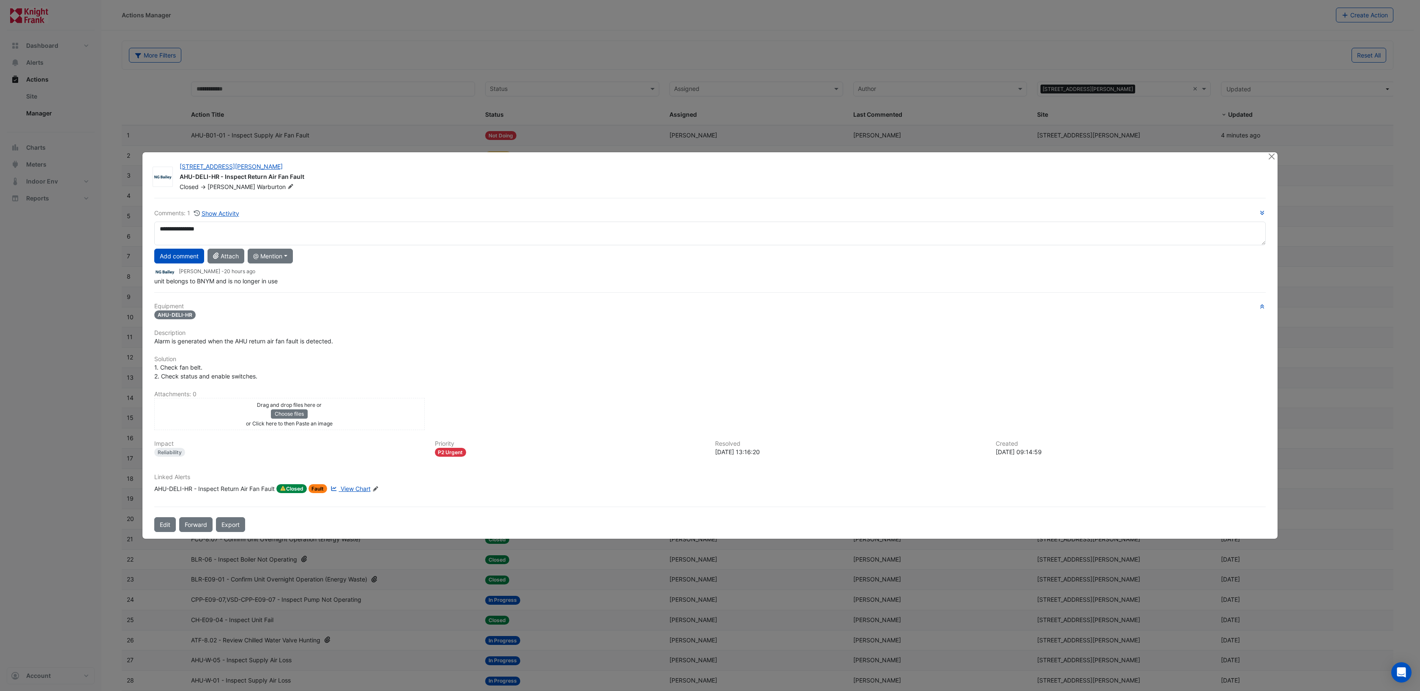
click at [206, 281] on div "**********" at bounding box center [710, 246] width 1112 height 77
type textarea "**********"
click at [199, 259] on button "Add comment" at bounding box center [179, 256] width 50 height 15
click at [1269, 158] on button "Close" at bounding box center [1271, 156] width 9 height 9
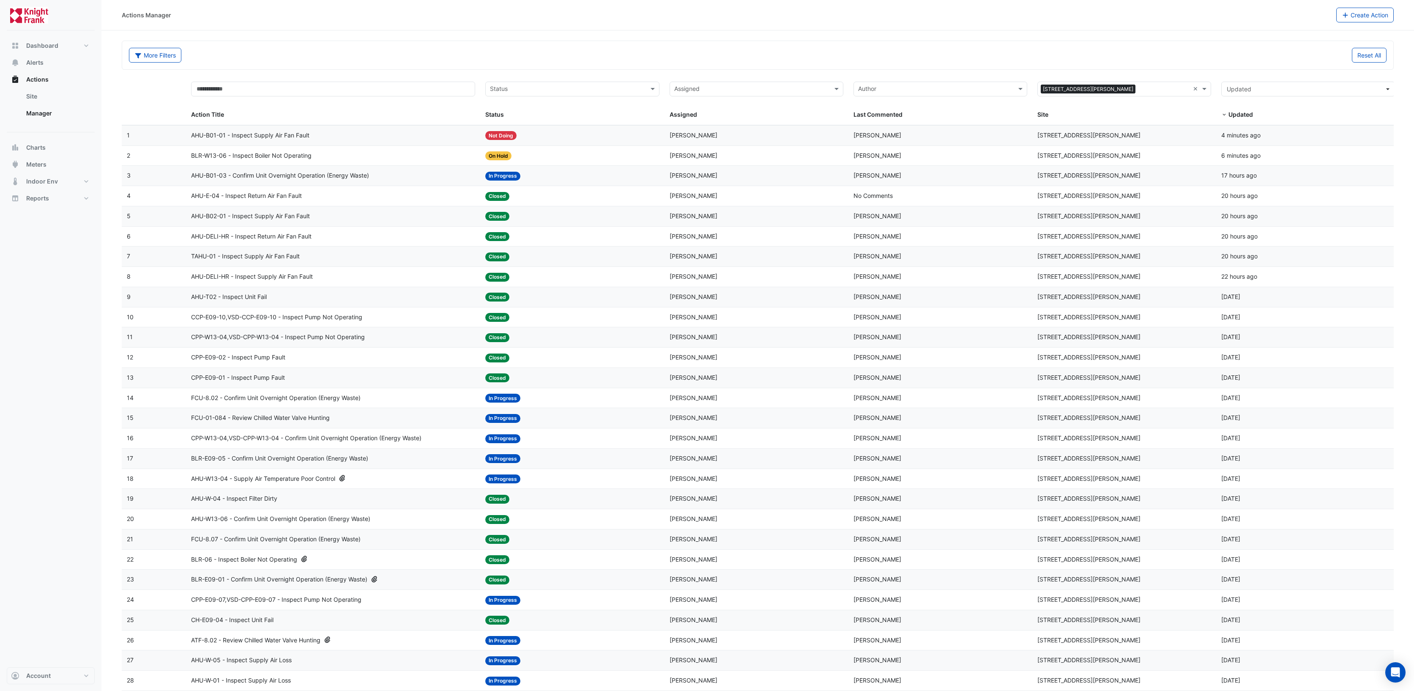
click at [253, 257] on span "TAHU-01 - Inspect Supply Air Fan Fault" at bounding box center [245, 256] width 109 height 10
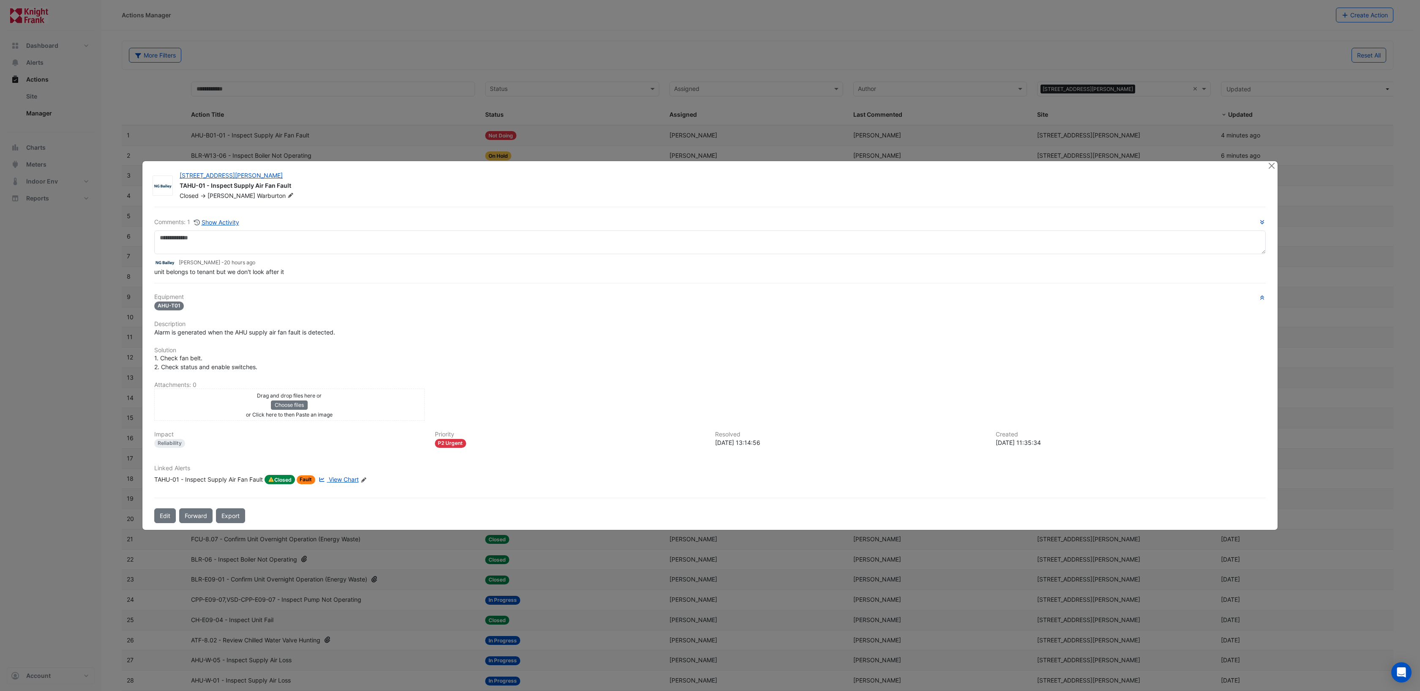
drag, startPoint x: 288, startPoint y: 282, endPoint x: 182, endPoint y: 286, distance: 105.7
click at [182, 286] on div "Comments: 1 Show Activity Roy Warburton - 20 hours ago unit belongs to tenant b…" at bounding box center [710, 365] width 1122 height 316
click at [231, 281] on div "Comments: 1 Show Activity Roy Warburton - 20 hours ago unit belongs to tenant b…" at bounding box center [710, 365] width 1122 height 316
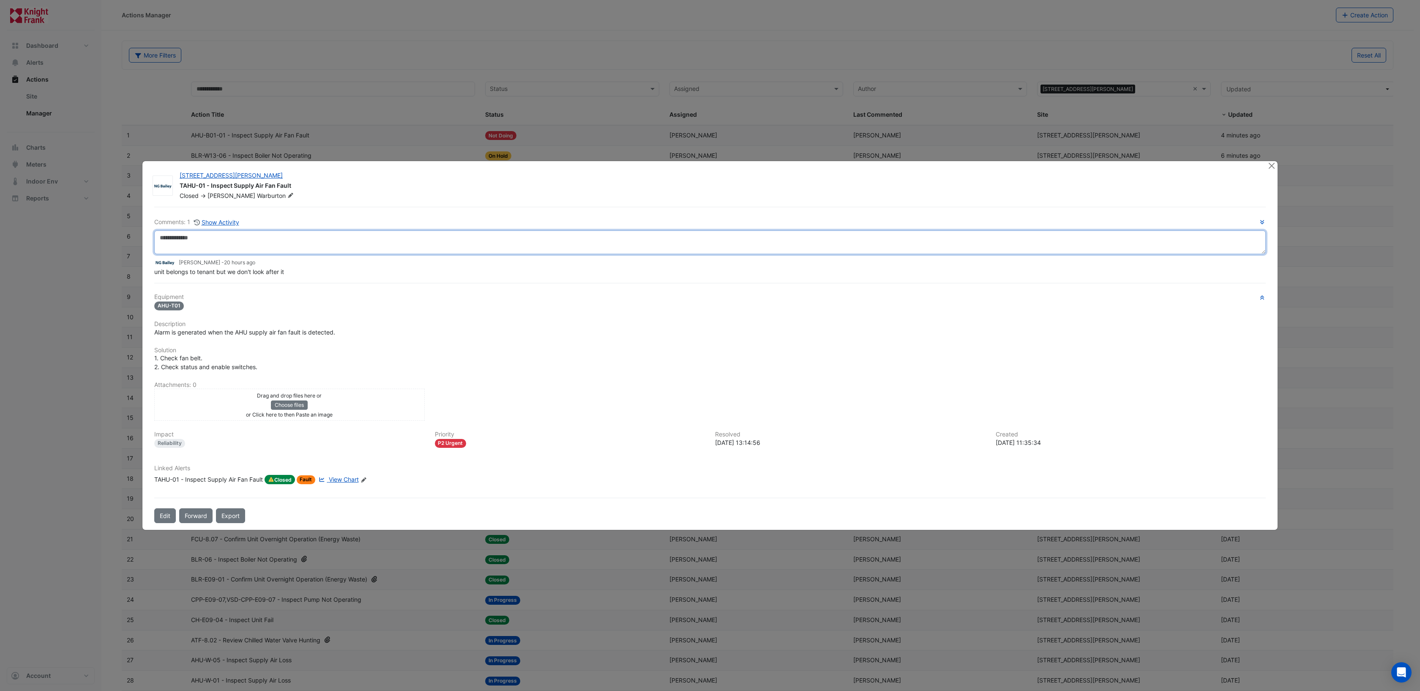
click at [203, 240] on textarea at bounding box center [710, 242] width 1112 height 24
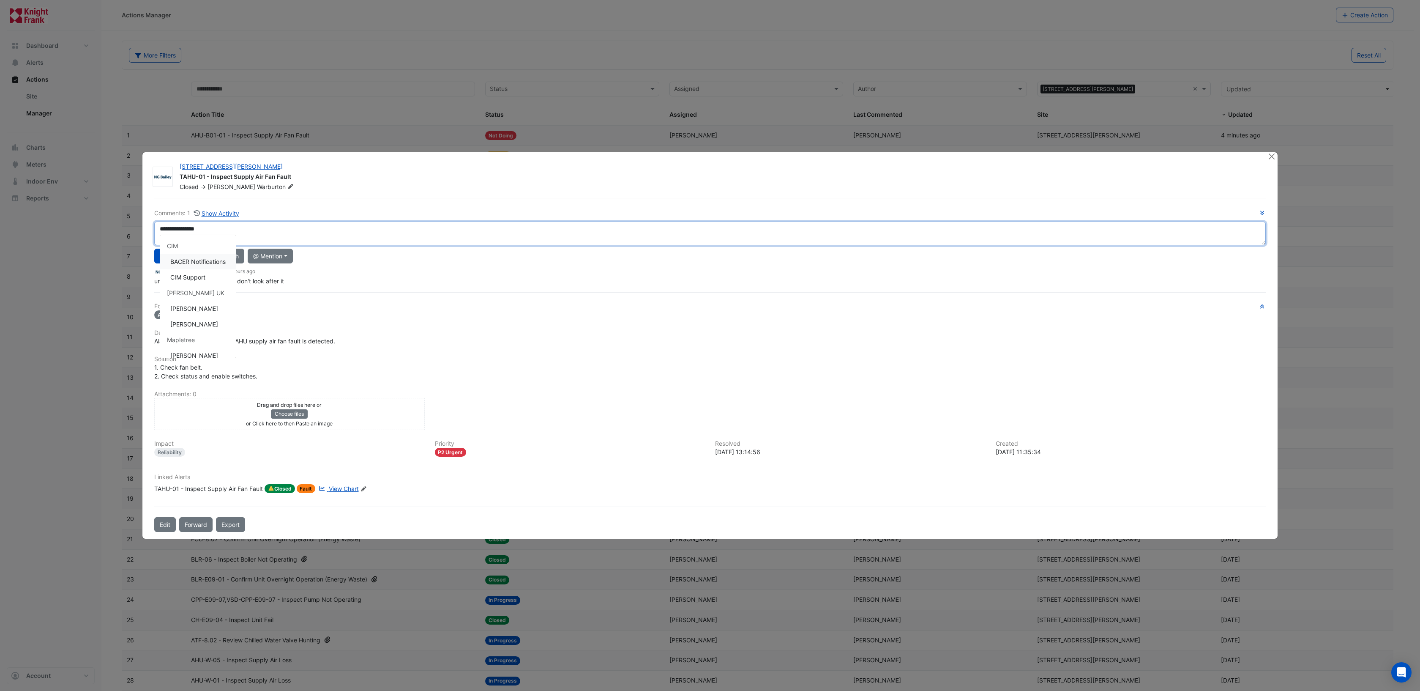
click at [178, 277] on div "**********" at bounding box center [710, 246] width 1112 height 77
type textarea "**********"
click at [163, 252] on button "Add comment" at bounding box center [179, 256] width 50 height 15
click at [1274, 157] on button "Close" at bounding box center [1271, 156] width 9 height 9
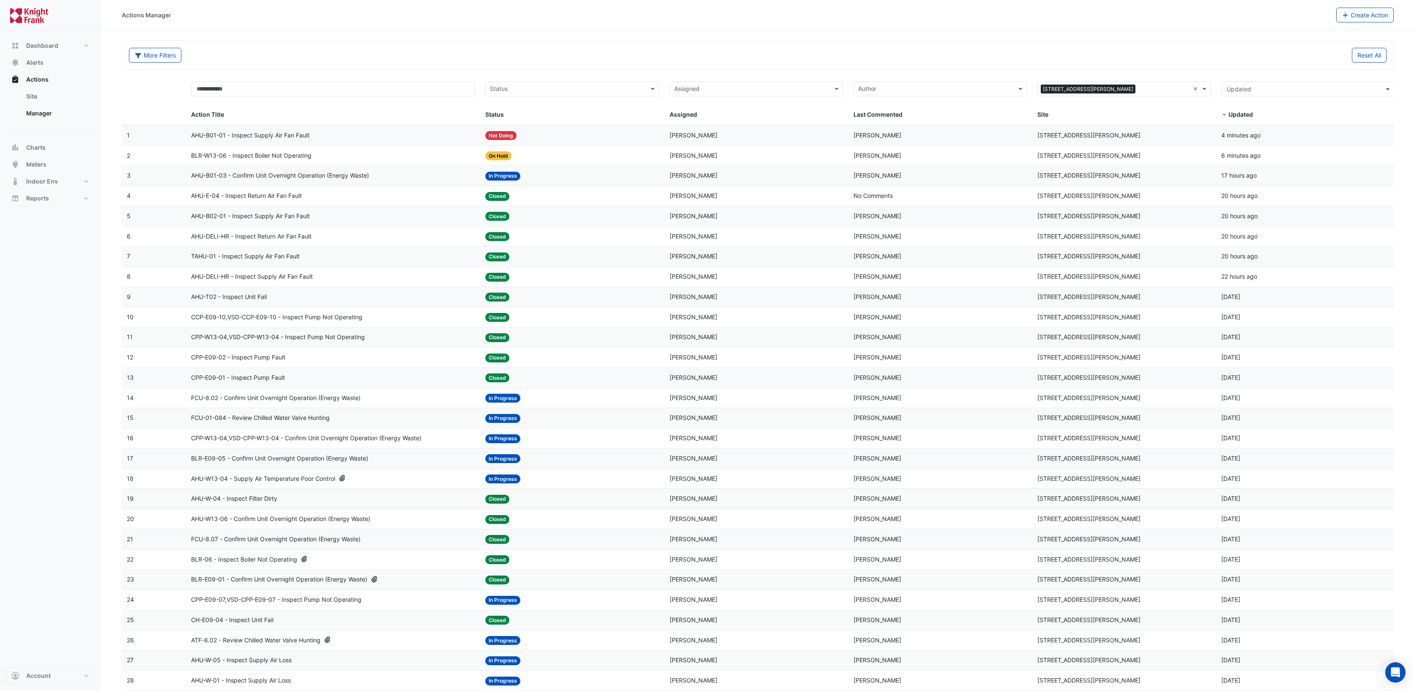
click at [279, 233] on span "AHU-DELI-HR - Inspect Return Air Fan Fault" at bounding box center [251, 237] width 120 height 10
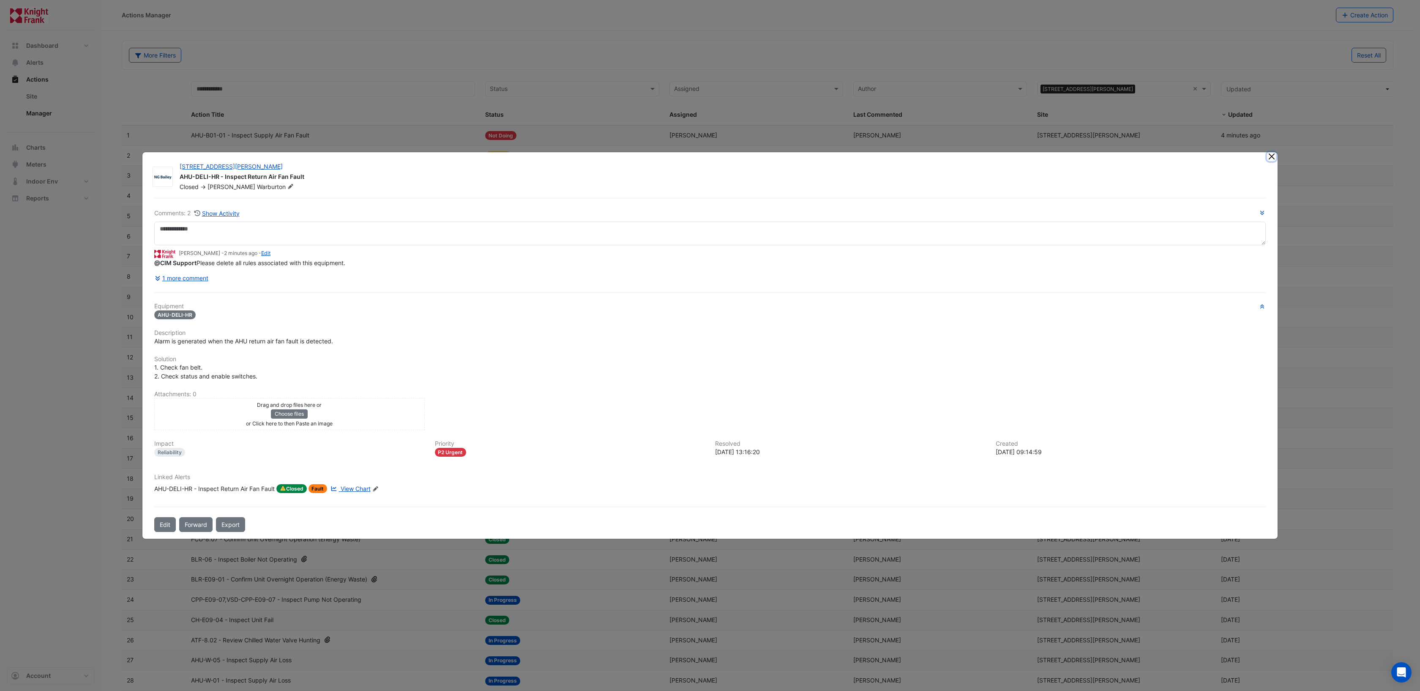
drag, startPoint x: 1268, startPoint y: 148, endPoint x: 741, endPoint y: 292, distance: 546.9
click at [741, 292] on app-escalated-ticket-details-modal "3 Hardman Street AHU-DELI-HR - Inspect Return Air Fan Fault Closed -> Roy Warbu…" at bounding box center [709, 345] width 1135 height 387
click at [1274, 158] on button "Close" at bounding box center [1271, 156] width 9 height 9
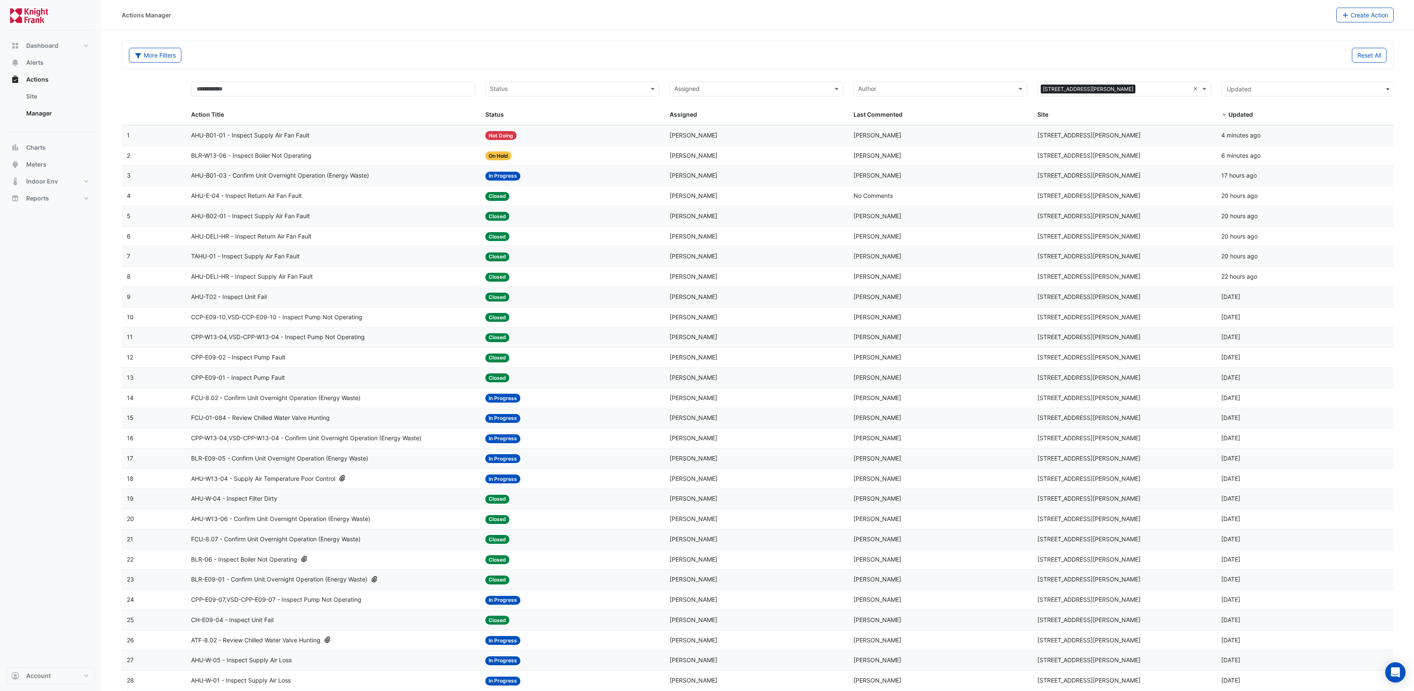
click at [237, 257] on span "TAHU-01 - Inspect Supply Air Fan Fault" at bounding box center [245, 256] width 109 height 10
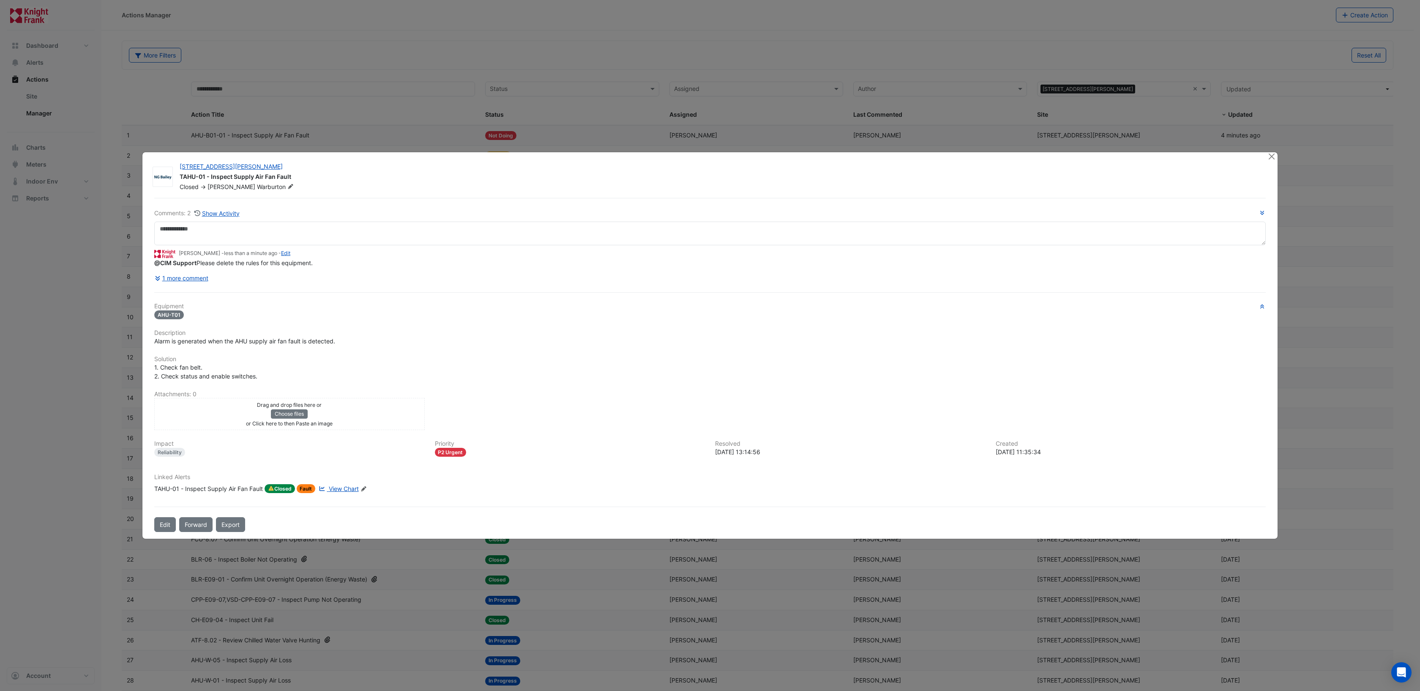
drag, startPoint x: 322, startPoint y: 273, endPoint x: 199, endPoint y: 263, distance: 123.8
click at [199, 263] on div "@CIM Support Please delete the rules for this equipment." at bounding box center [710, 262] width 1112 height 9
copy span "Please delete the rules for this equipment."
click at [1269, 155] on button "Close" at bounding box center [1271, 156] width 9 height 9
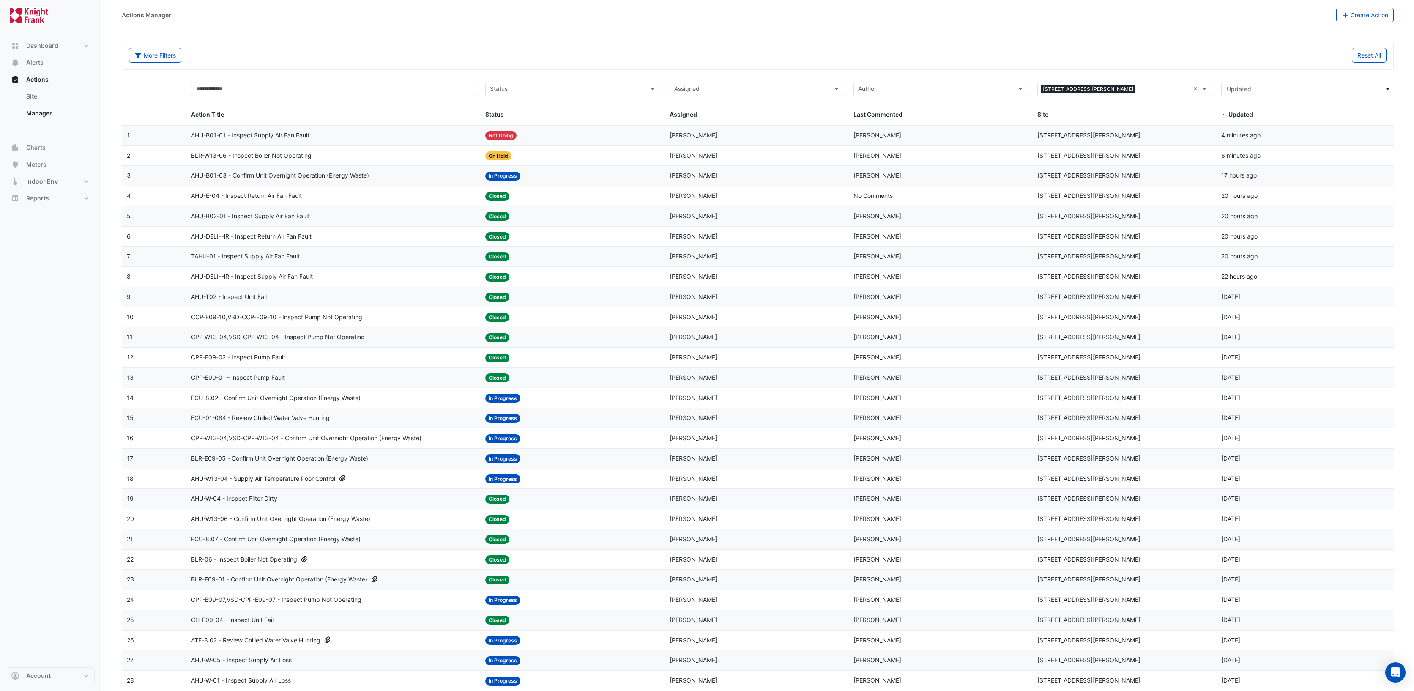
click at [227, 292] on span "AHU-T02 - Inspect Unit Fail" at bounding box center [229, 297] width 76 height 10
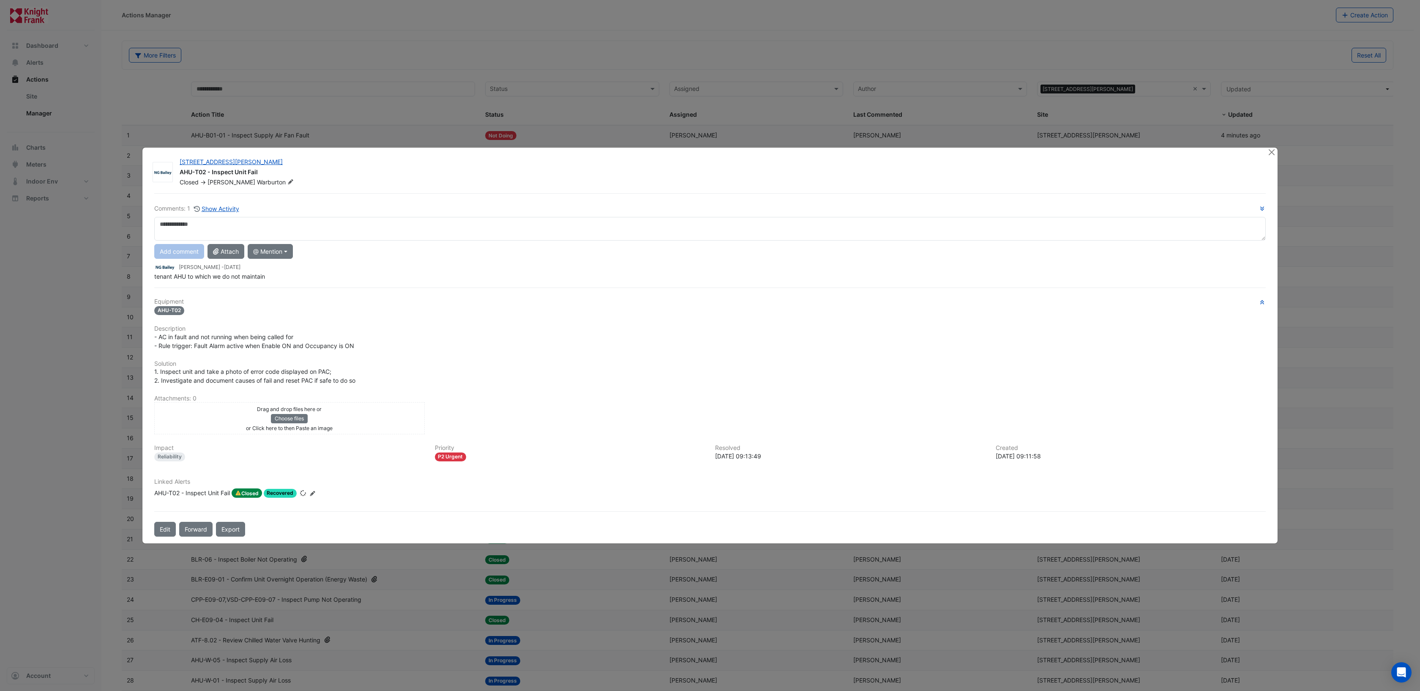
click at [228, 226] on textarea at bounding box center [710, 229] width 1112 height 24
click at [161, 223] on textarea "**********" at bounding box center [710, 229] width 1112 height 24
click at [200, 270] on div "**********" at bounding box center [710, 242] width 1112 height 77
type textarea "**********"
click at [187, 255] on button "Add comment" at bounding box center [179, 251] width 50 height 15
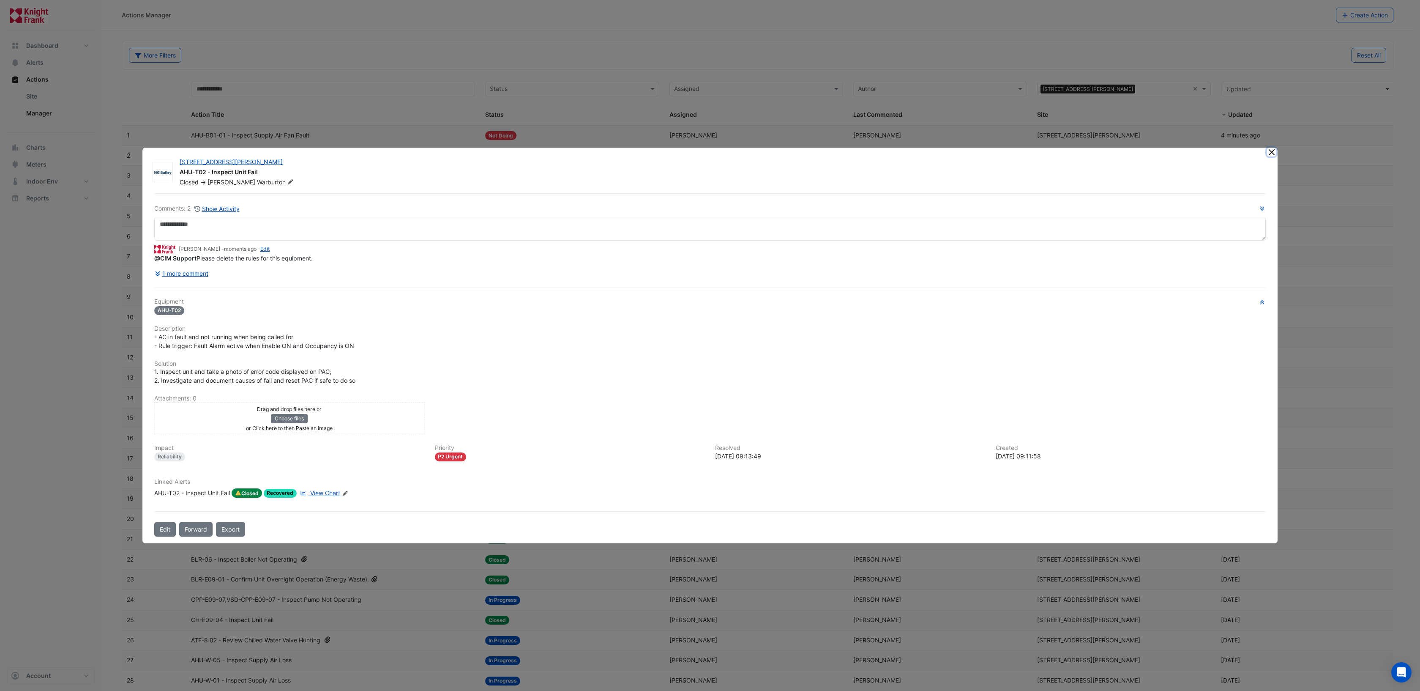
click at [1271, 156] on button "Close" at bounding box center [1271, 152] width 9 height 9
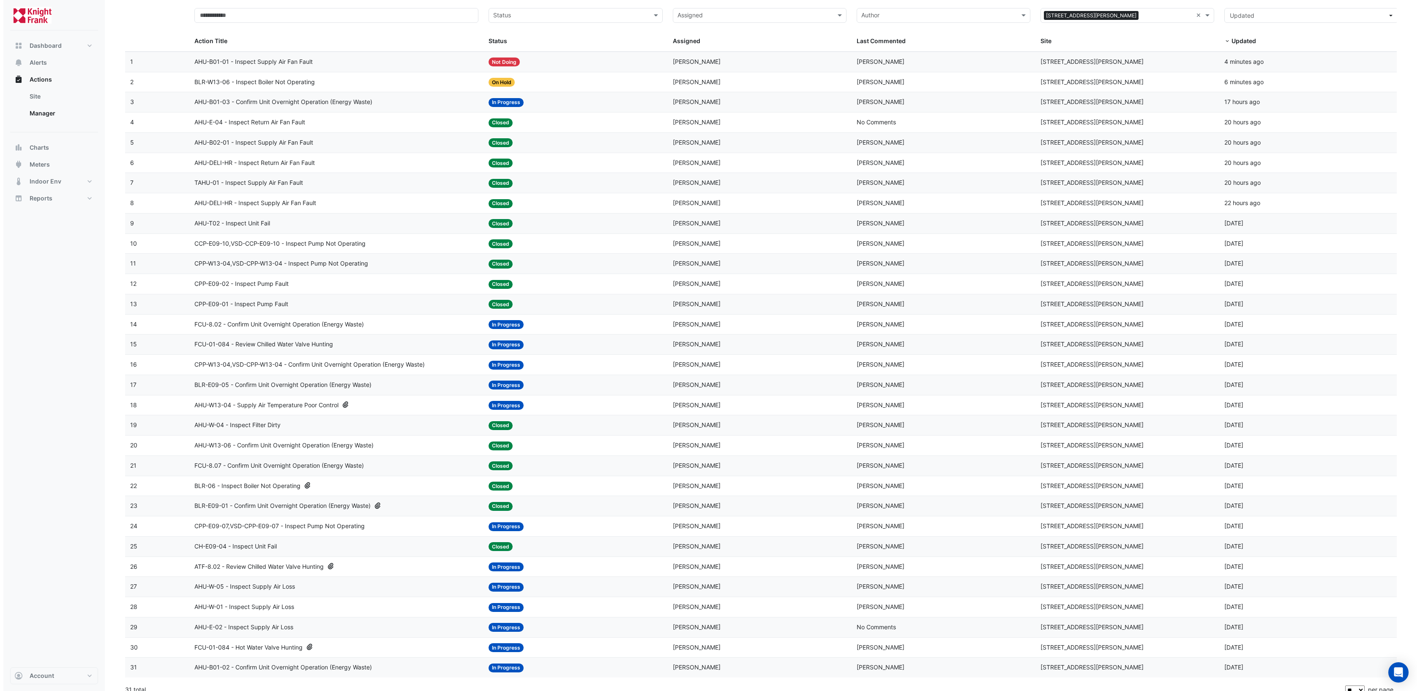
scroll to position [83, 0]
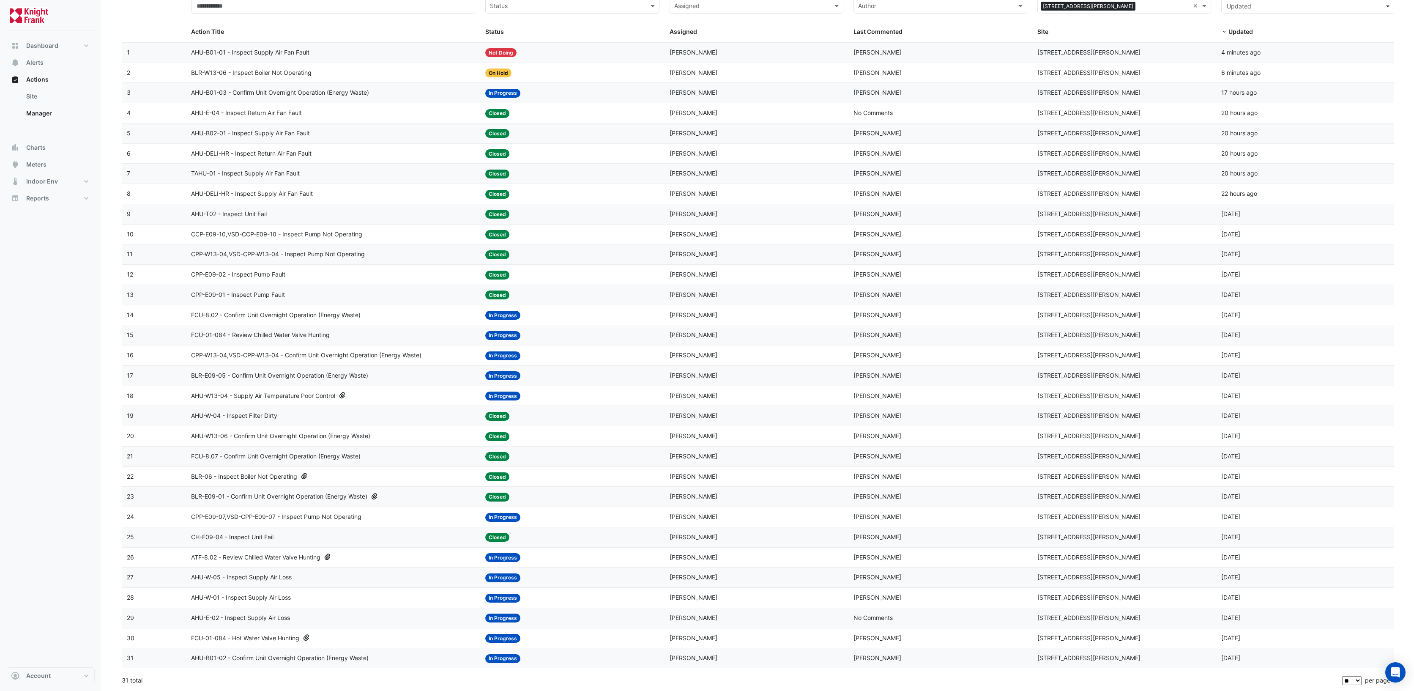
click at [300, 237] on span "CCP-E09-10,VSD-CCP-E09-10 - Inspect Pump Not Operating" at bounding box center [276, 235] width 171 height 10
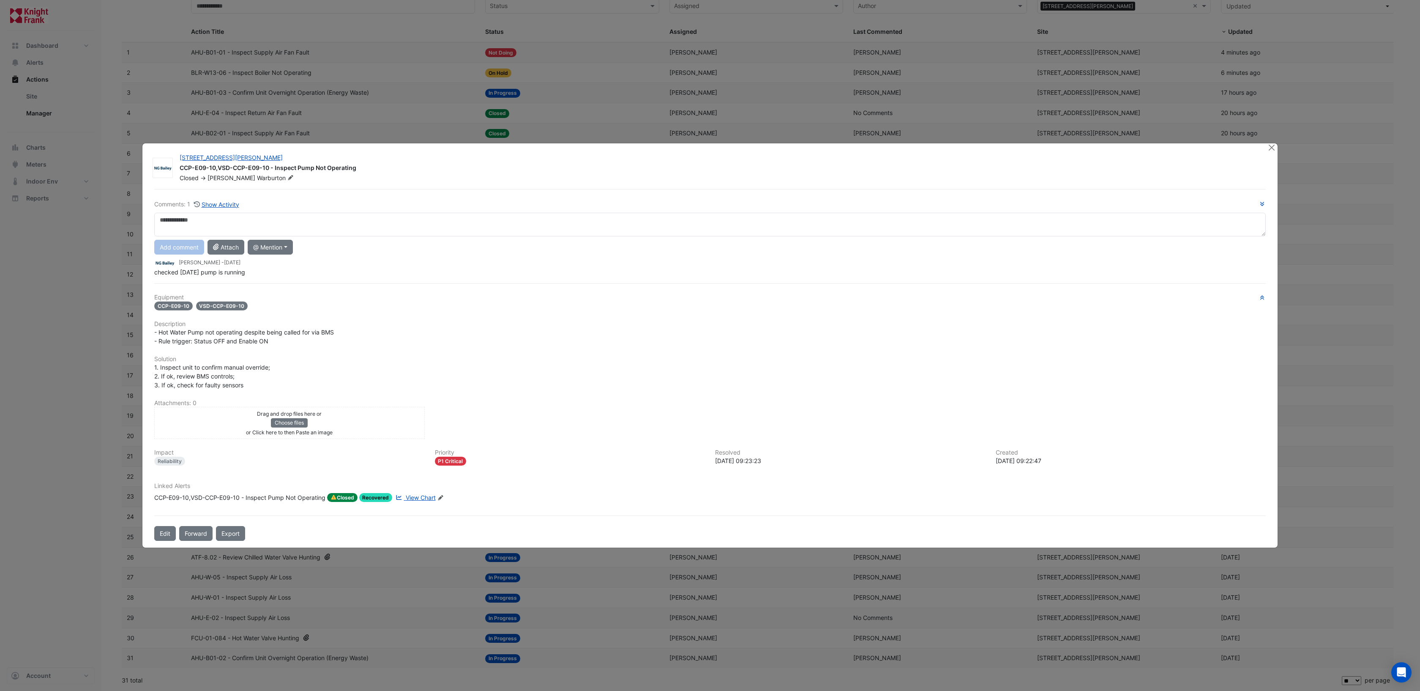
click at [415, 497] on div "Linked Alerts CCP-E09-10,VSD-CCP-E09-10 - Inspect Pump Not Operating Closed Rec…" at bounding box center [710, 495] width 1122 height 26
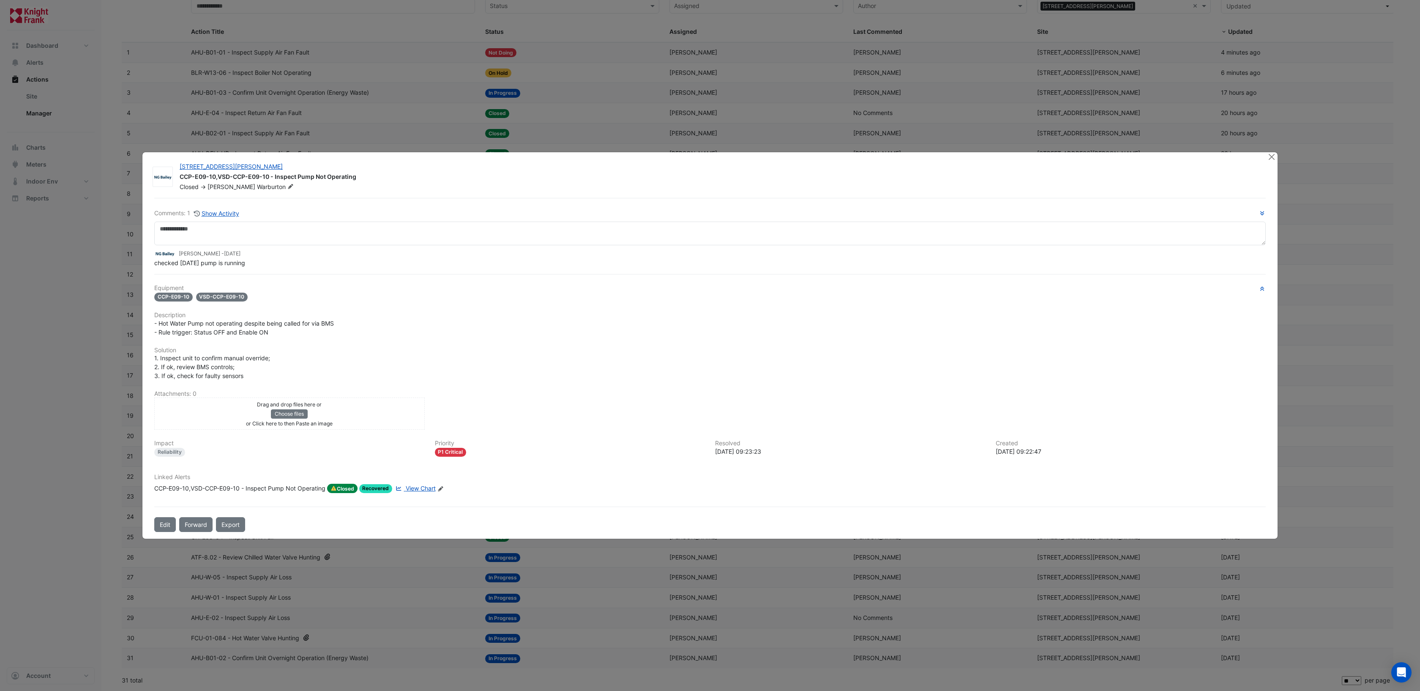
click at [422, 489] on span "View Chart" at bounding box center [421, 487] width 30 height 7
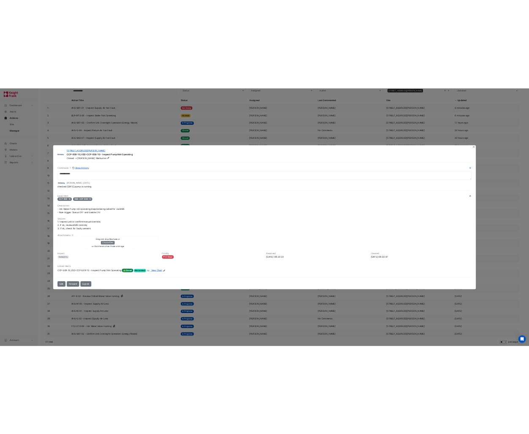
scroll to position [61, 0]
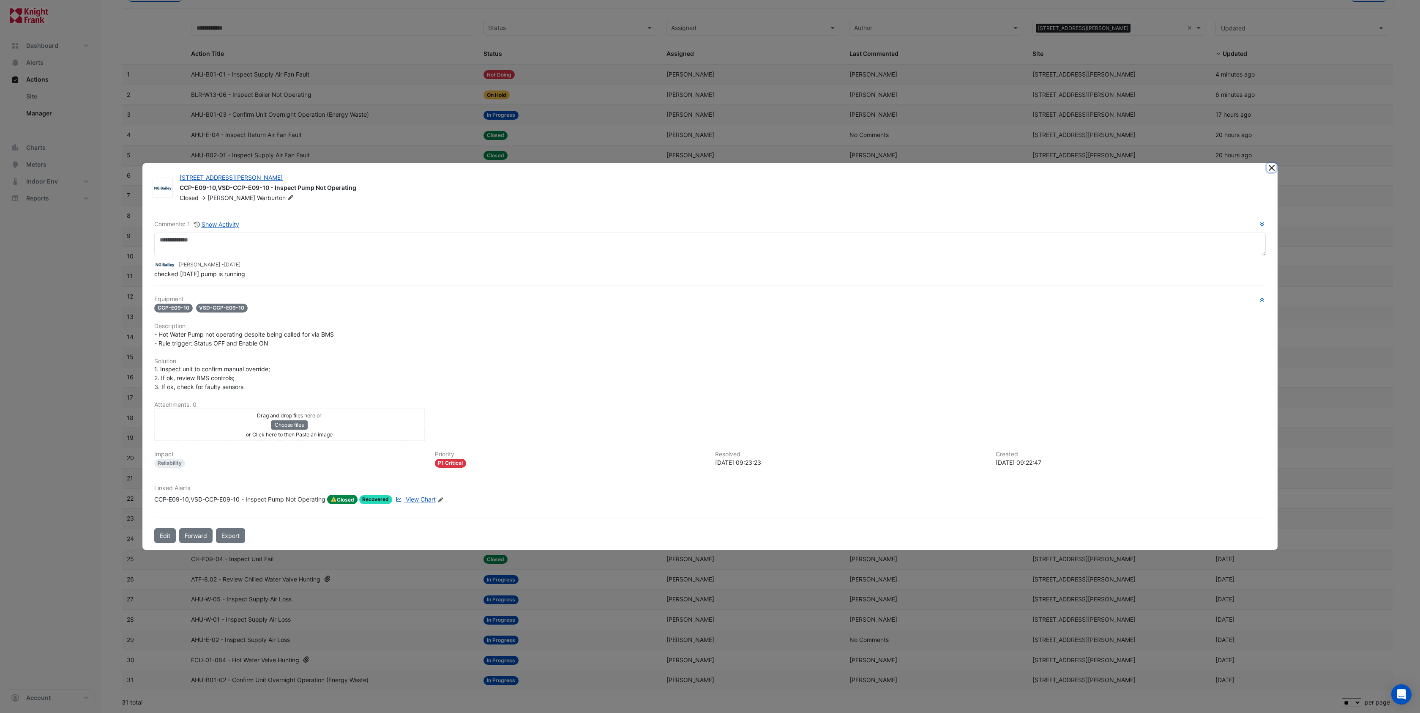
click at [1276, 166] on button "Close" at bounding box center [1271, 167] width 9 height 9
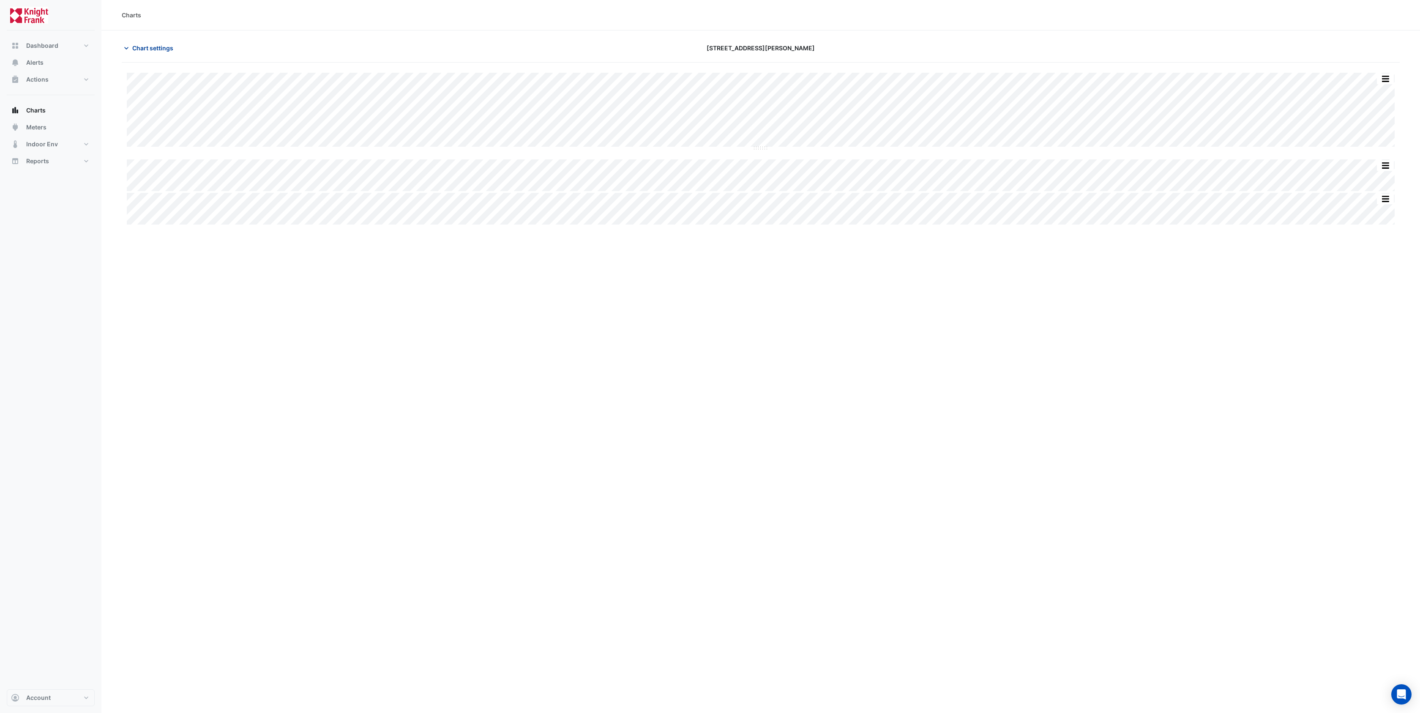
click at [165, 47] on span "Chart settings" at bounding box center [152, 48] width 41 height 9
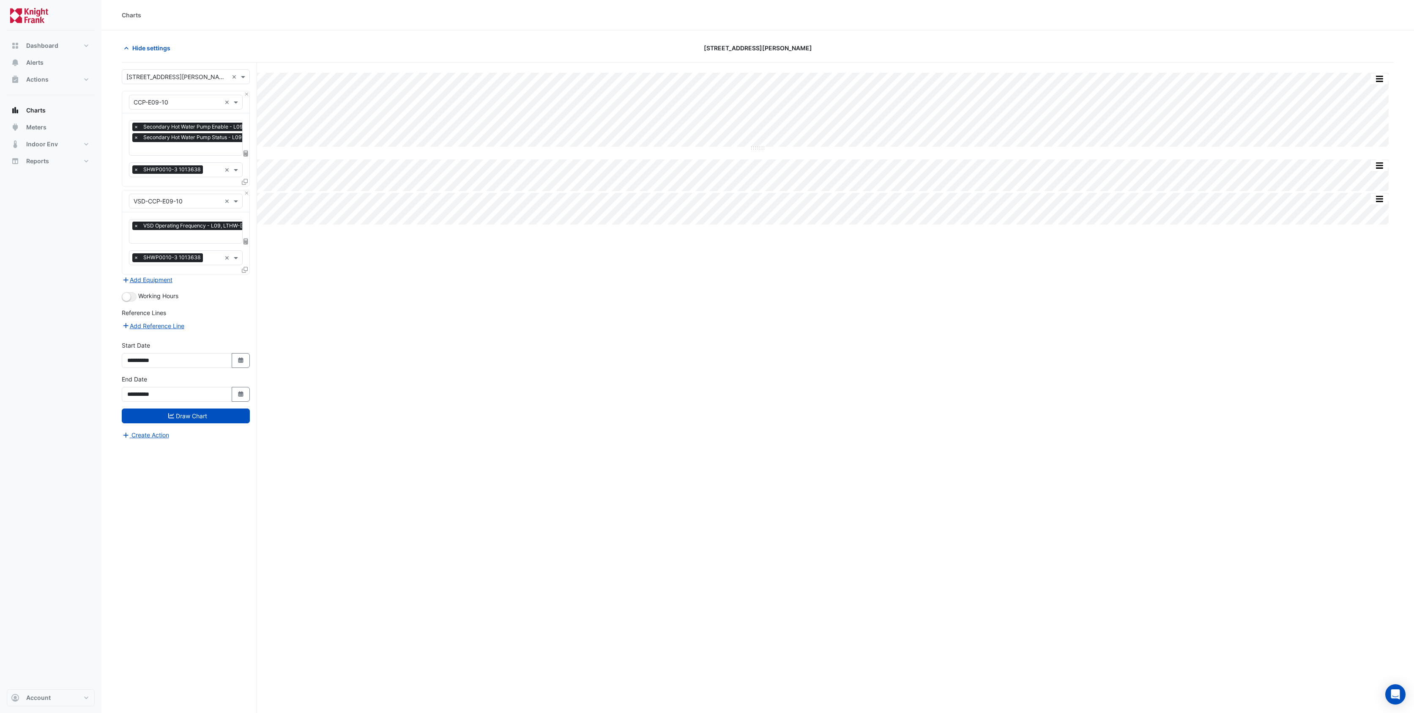
scroll to position [0, 4]
click at [169, 148] on input "text" at bounding box center [222, 149] width 186 height 9
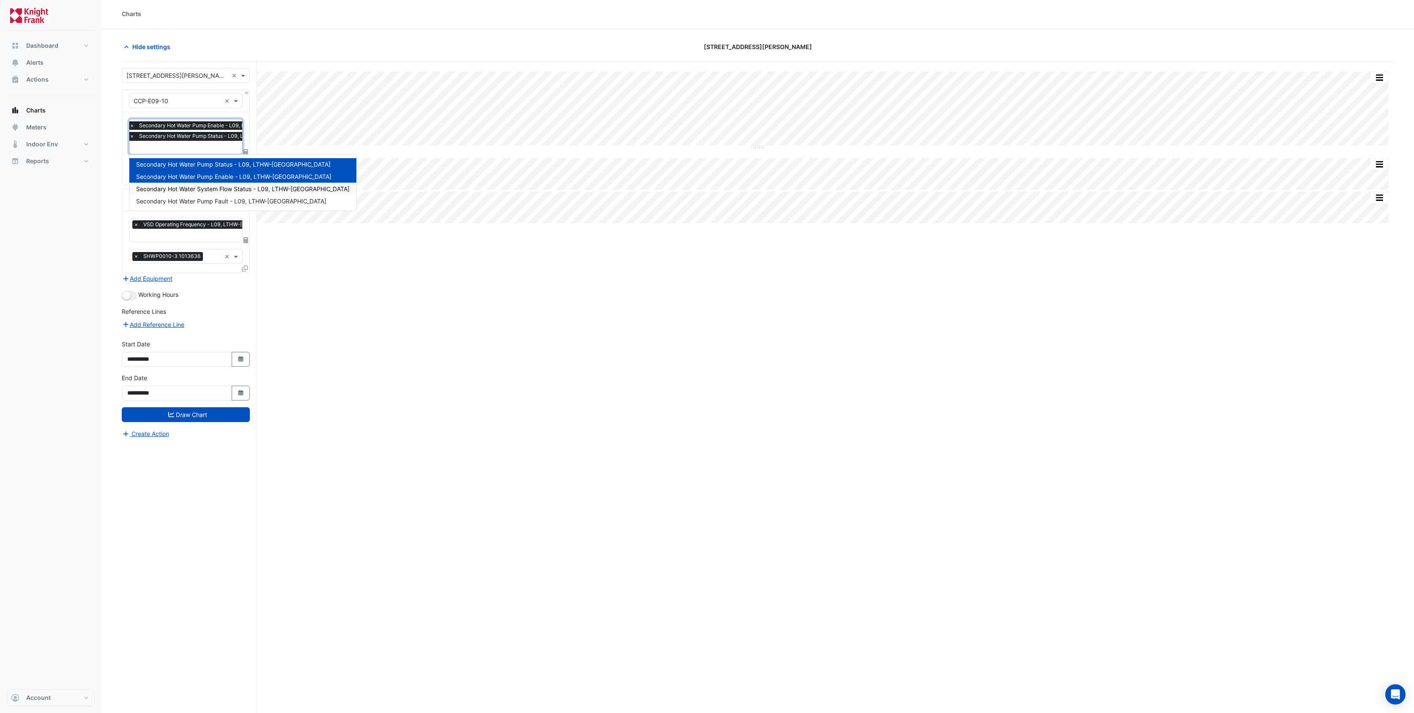
scroll to position [2, 0]
click at [253, 188] on span "Secondary Hot Water System Flow Status - L09, LTHW-South-East" at bounding box center [242, 188] width 213 height 7
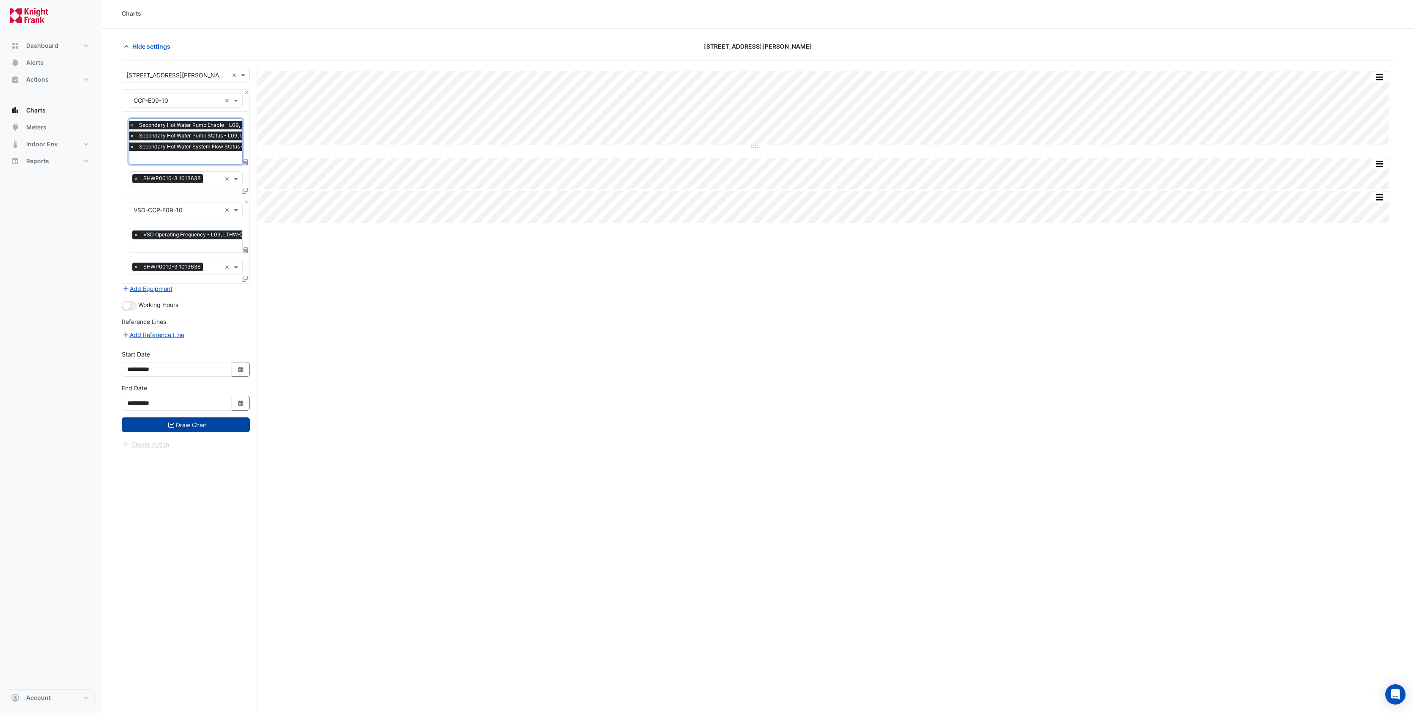
click at [191, 424] on button "Draw Chart" at bounding box center [186, 424] width 128 height 15
